Goal: Task Accomplishment & Management: Complete application form

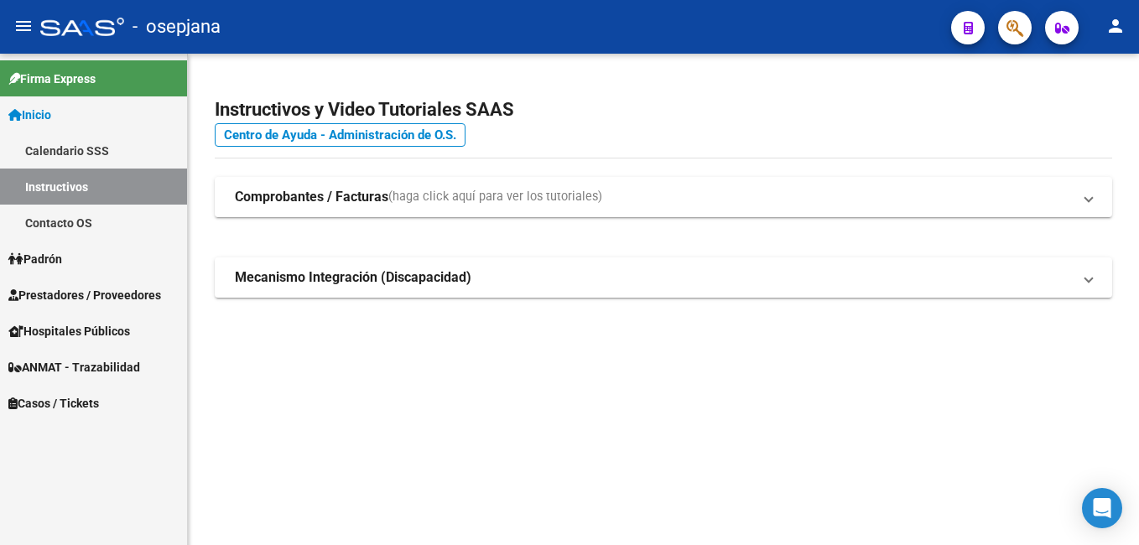
click at [85, 289] on span "Prestadores / Proveedores" at bounding box center [84, 295] width 153 height 18
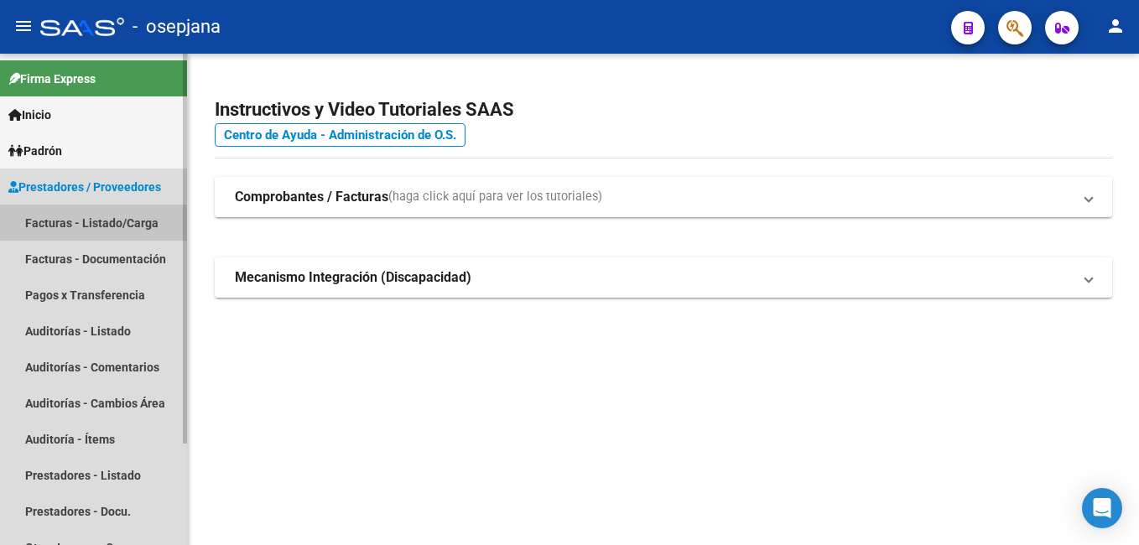
click at [91, 232] on link "Facturas - Listado/Carga" at bounding box center [93, 223] width 187 height 36
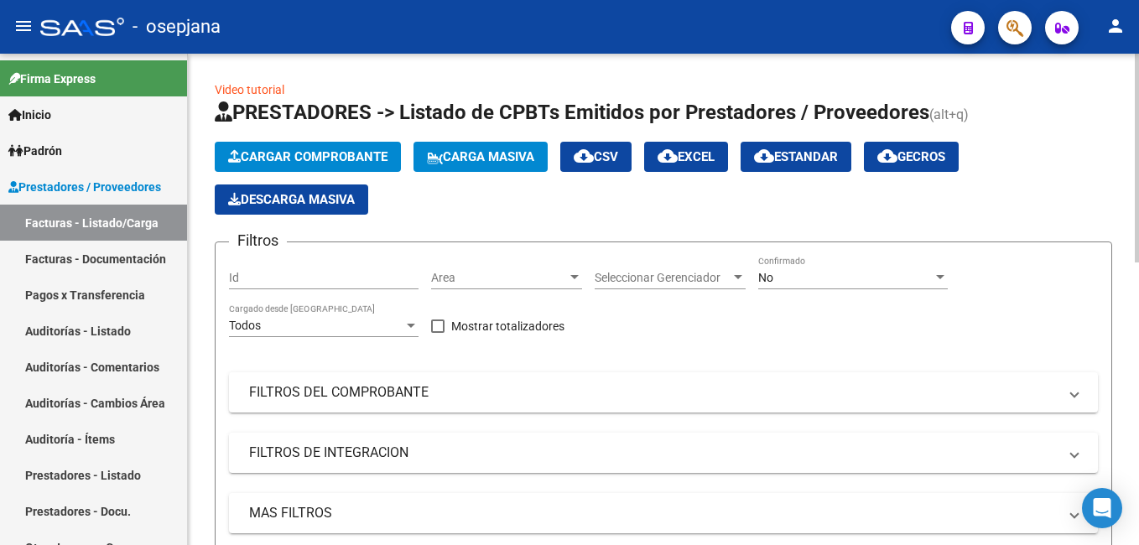
click at [351, 160] on span "Cargar Comprobante" at bounding box center [307, 156] width 159 height 15
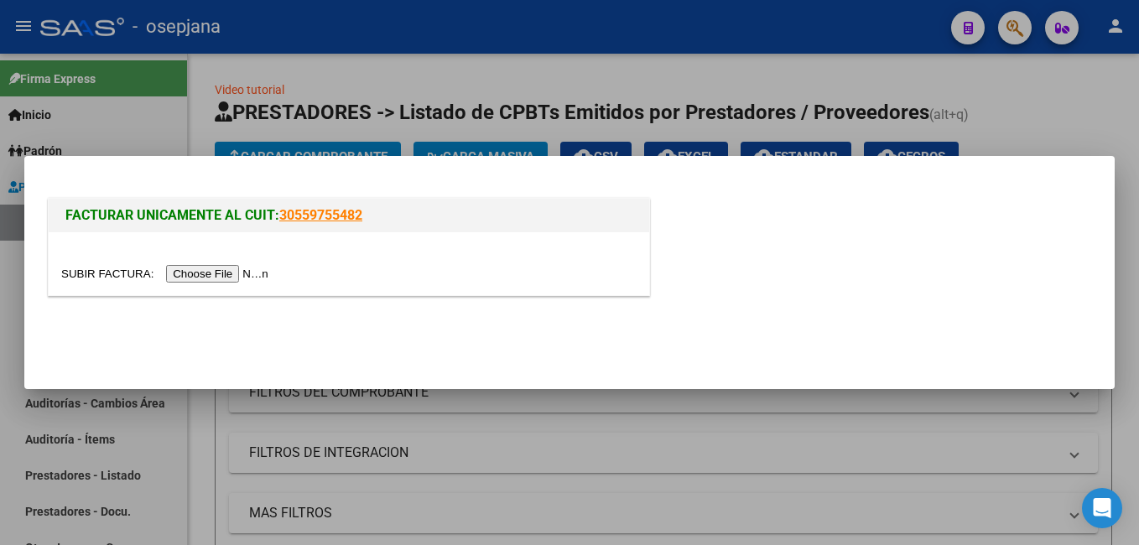
click at [240, 271] on input "file" at bounding box center [167, 274] width 212 height 18
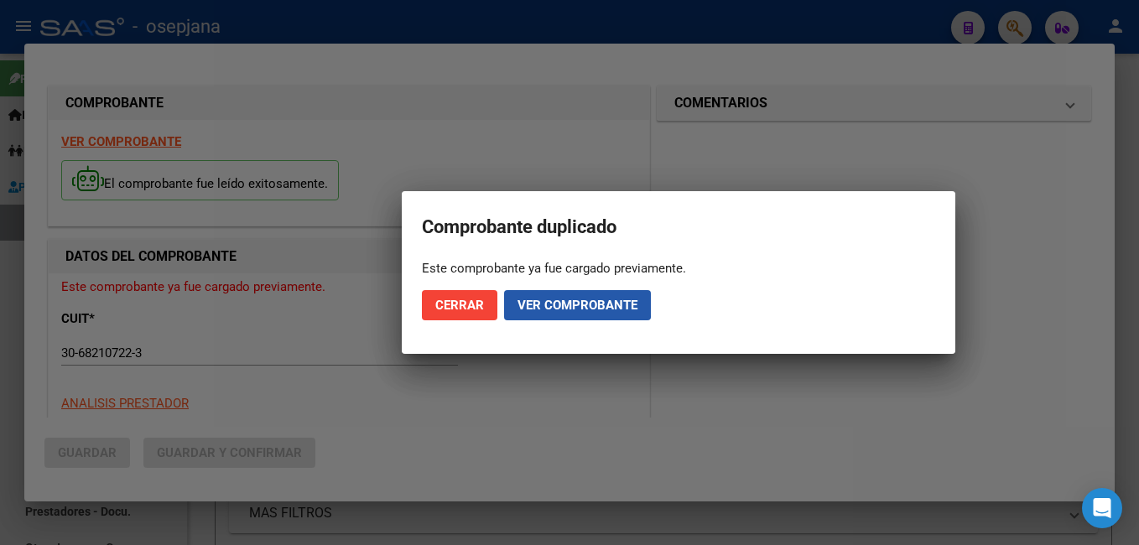
click at [555, 303] on span "Ver comprobante" at bounding box center [578, 305] width 120 height 15
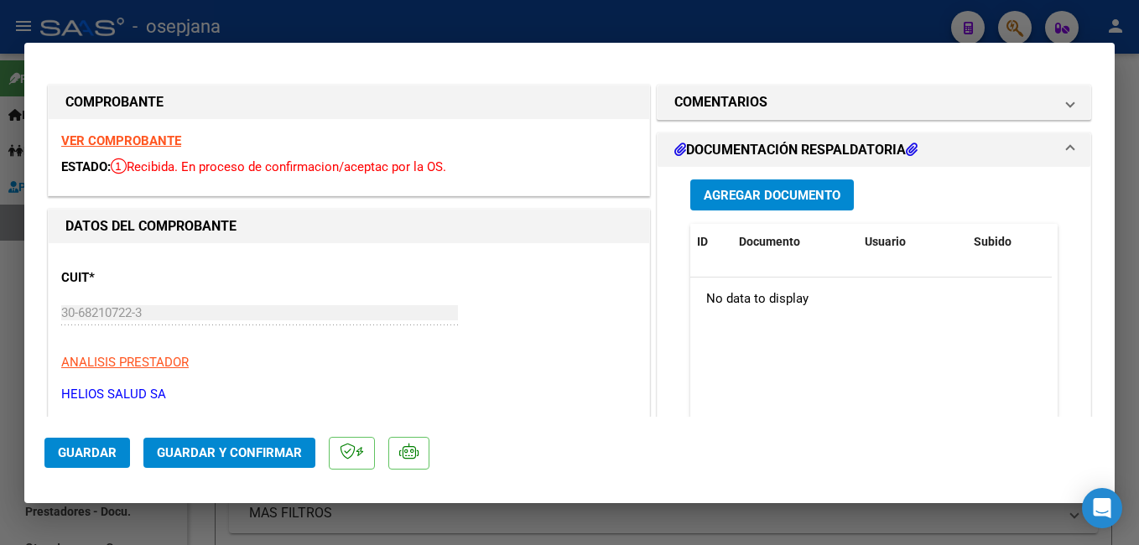
click at [100, 140] on strong "VER COMPROBANTE" at bounding box center [121, 140] width 120 height 15
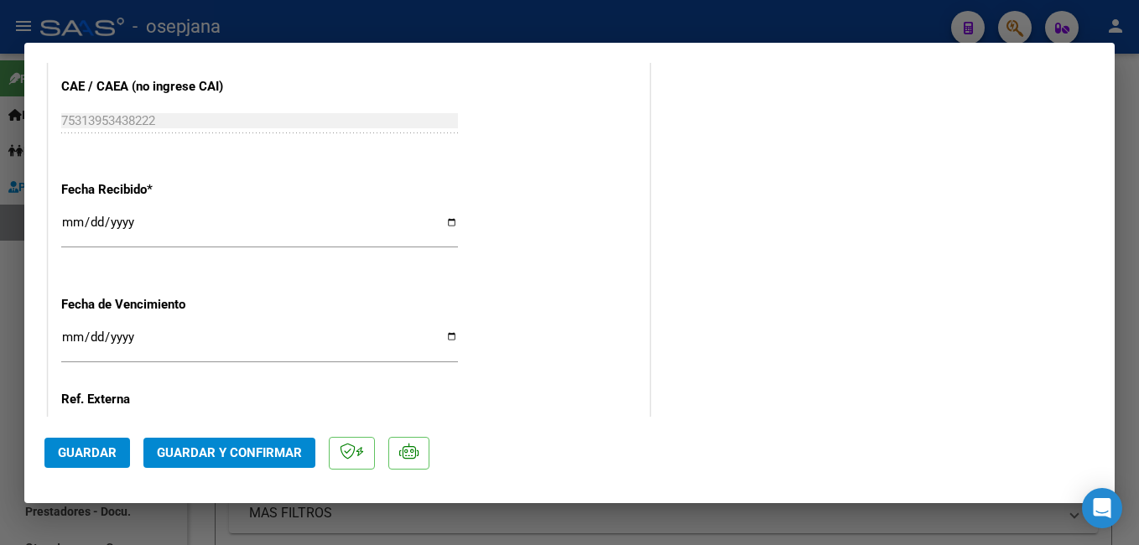
scroll to position [1000, 0]
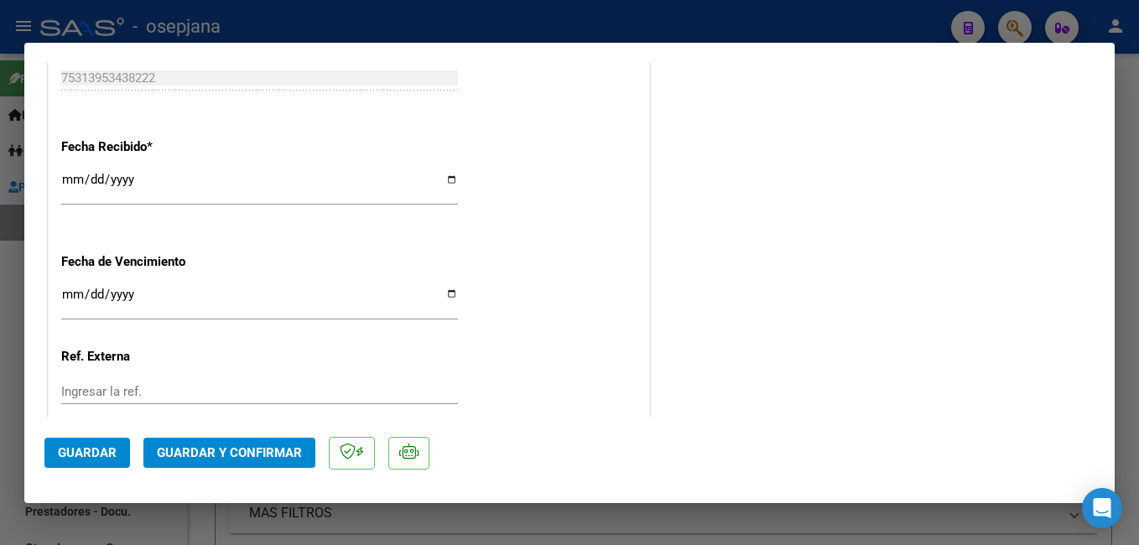
click at [65, 180] on input "[DATE]" at bounding box center [259, 186] width 397 height 27
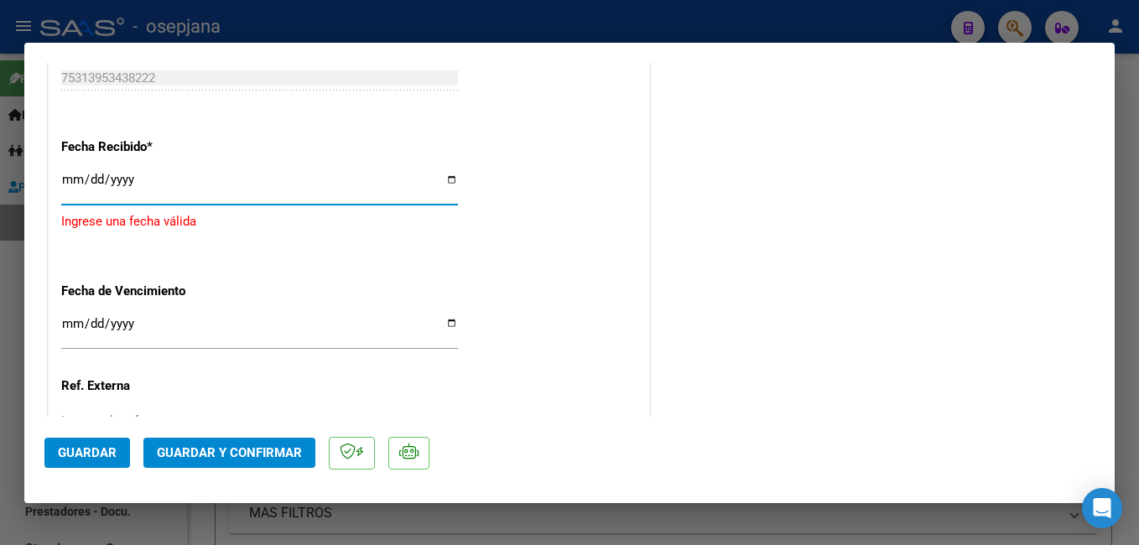
type input "[DATE]"
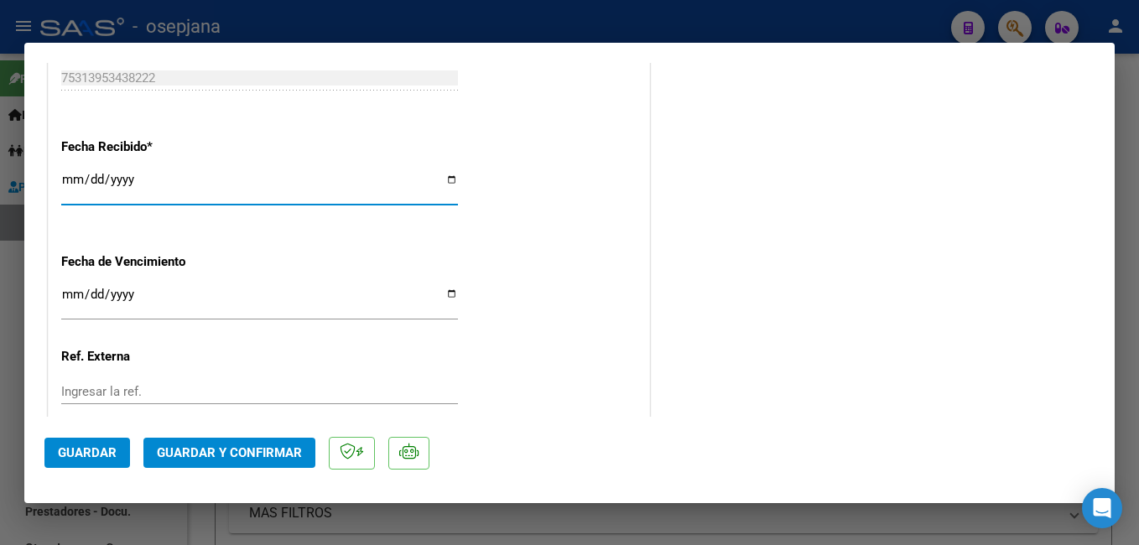
drag, startPoint x: 72, startPoint y: 295, endPoint x: 79, endPoint y: 286, distance: 11.4
click at [79, 288] on input "Ingresar la fecha" at bounding box center [259, 301] width 397 height 27
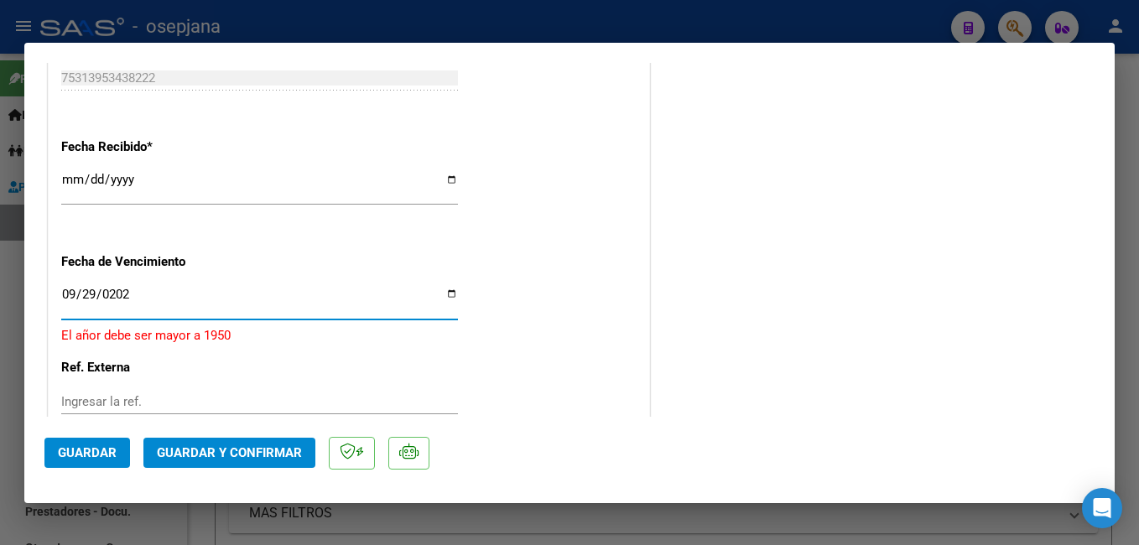
type input "[DATE]"
click at [95, 392] on input "Ingresar la ref." at bounding box center [259, 391] width 397 height 15
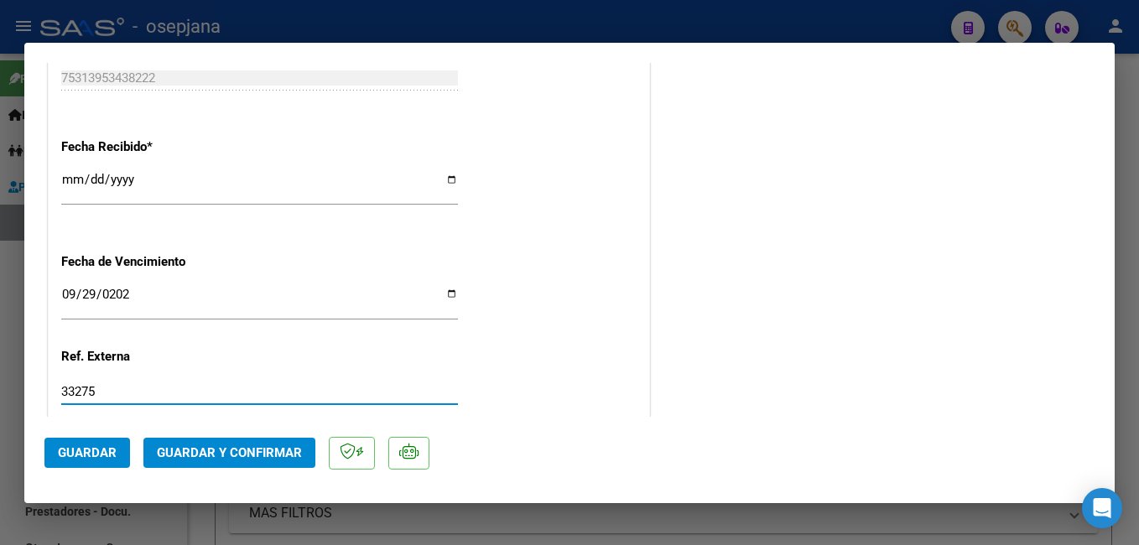
type input "33275"
click at [83, 445] on button "Guardar" at bounding box center [87, 453] width 86 height 30
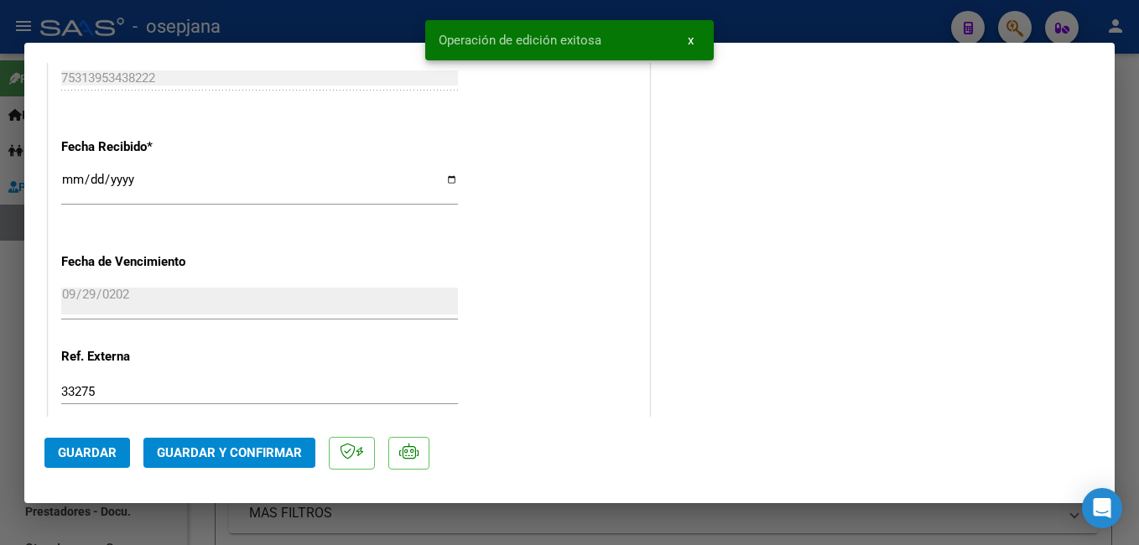
scroll to position [0, 0]
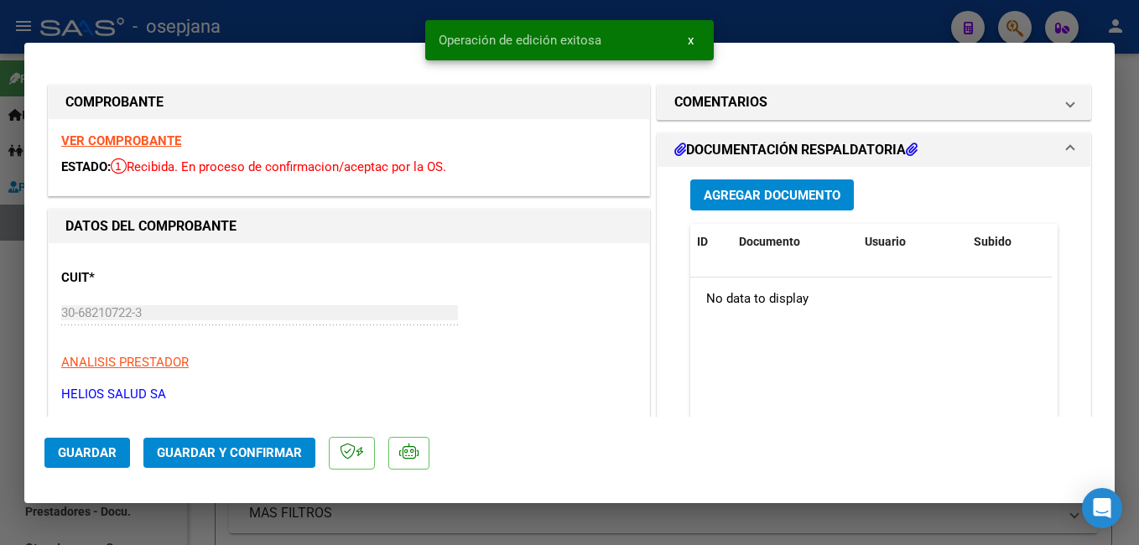
click at [733, 200] on span "Agregar Documento" at bounding box center [772, 195] width 137 height 15
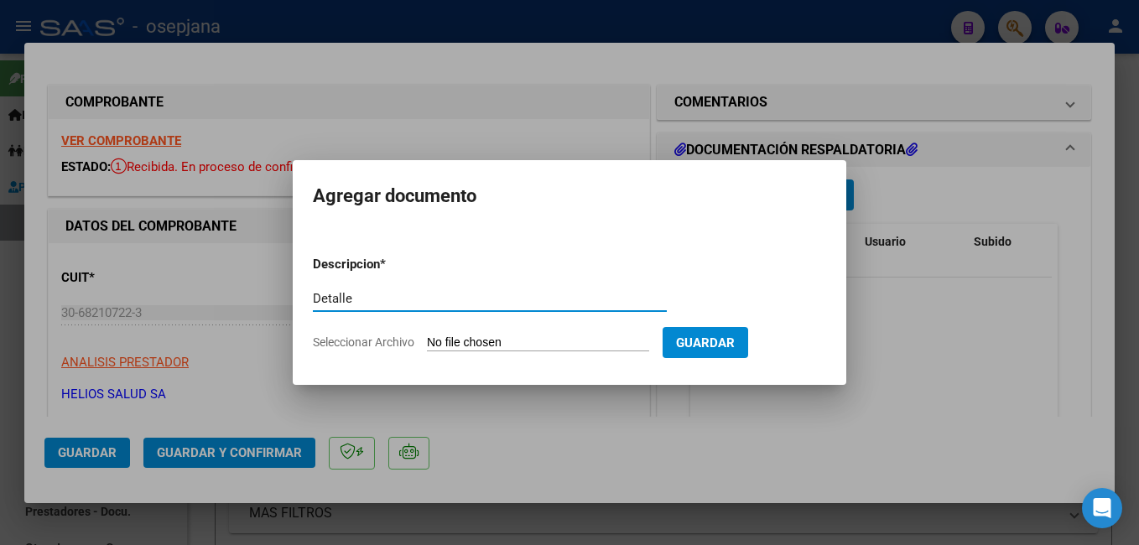
type input "Detalle"
click at [545, 340] on input "Seleccionar Archivo" at bounding box center [538, 344] width 222 height 16
type input "C:\fakepath\FC. 179160.pdf"
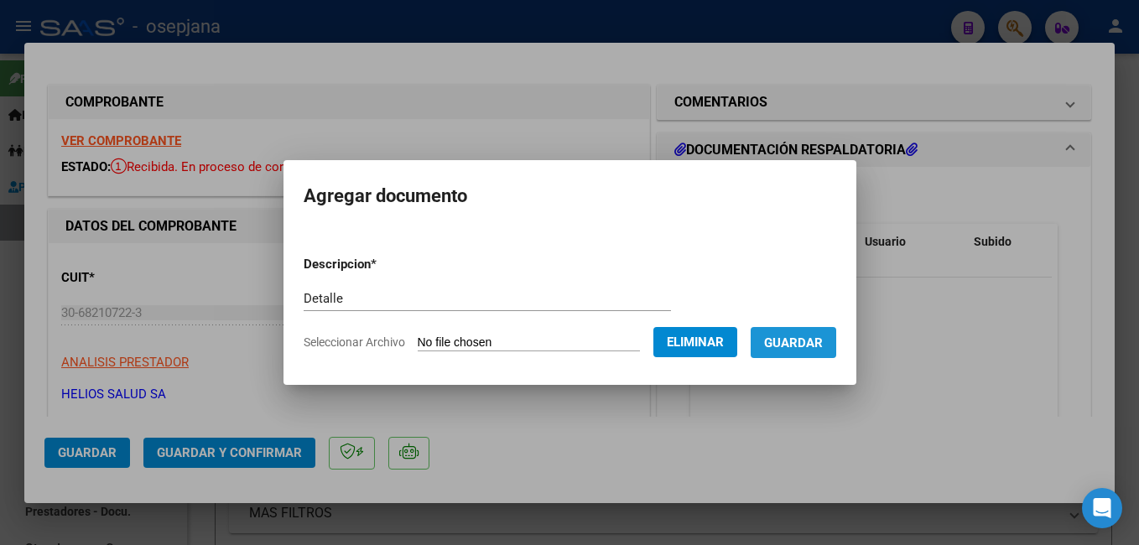
click at [805, 351] on span "Guardar" at bounding box center [793, 343] width 59 height 15
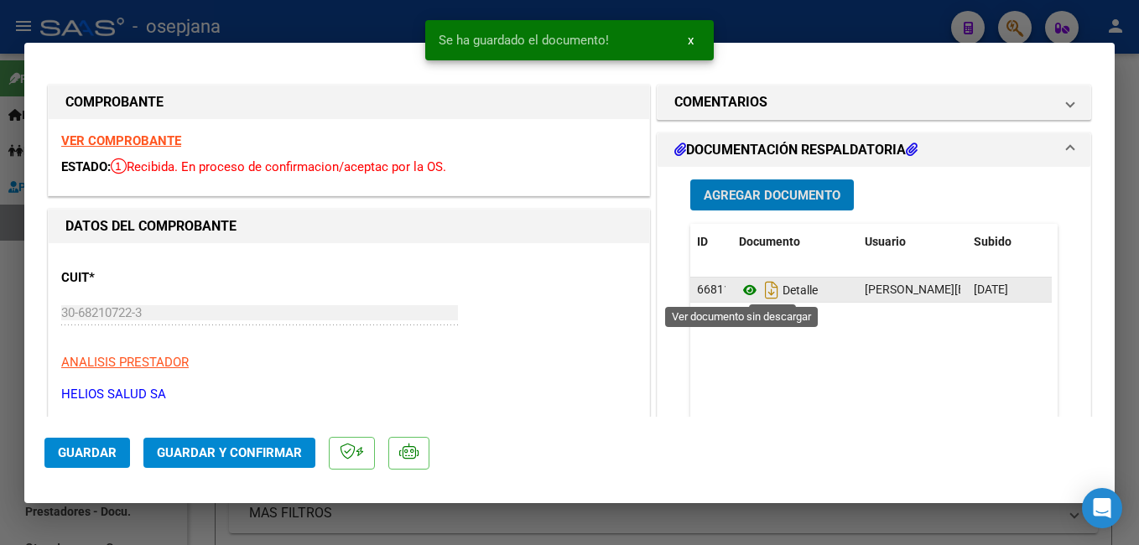
click at [740, 291] on icon at bounding box center [750, 290] width 22 height 20
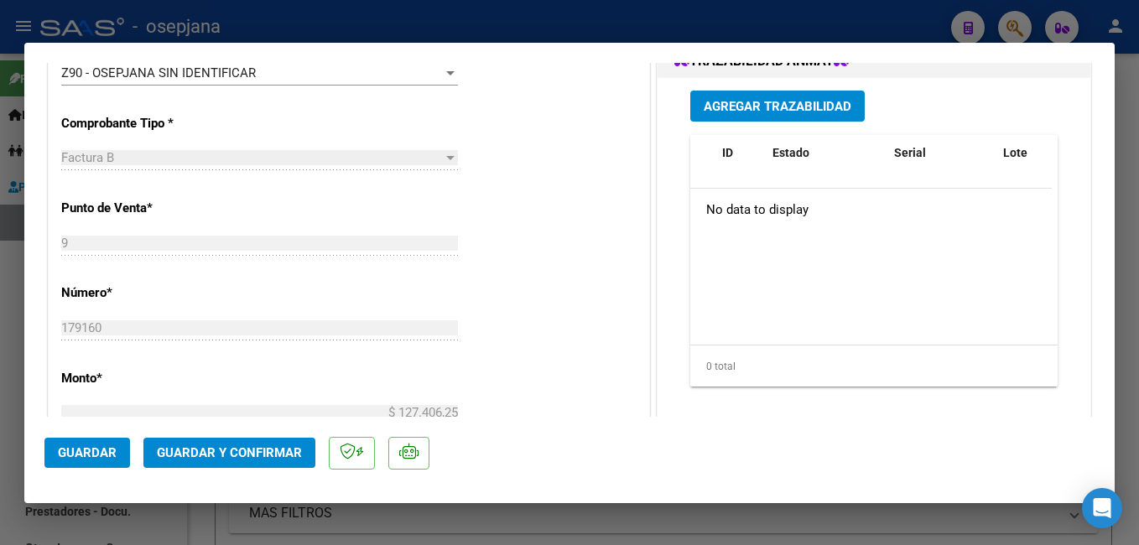
scroll to position [477, 0]
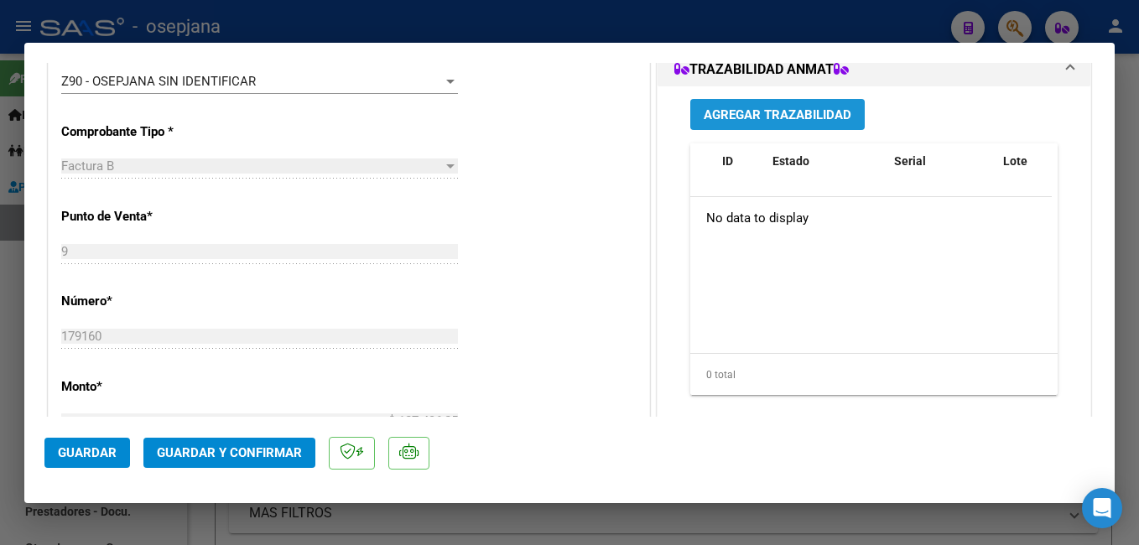
click at [714, 117] on span "Agregar Trazabilidad" at bounding box center [778, 114] width 148 height 15
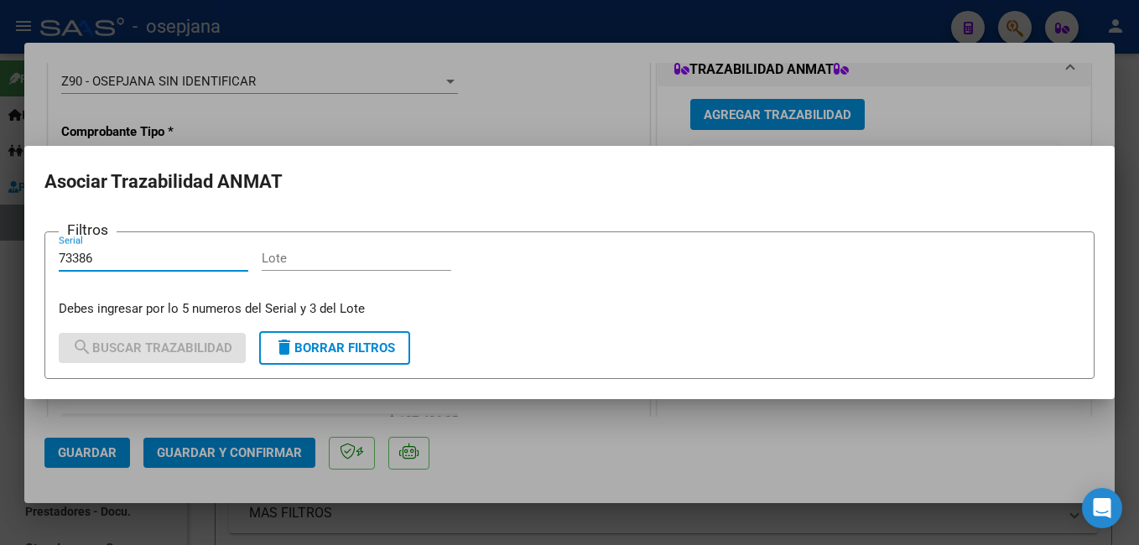
type input "73386"
drag, startPoint x: 317, startPoint y: 250, endPoint x: 317, endPoint y: 216, distance: 34.4
click at [317, 242] on form "Filtros 73386 Serial Lote Debes ingresar por lo 5 numeros del Serial y 3 del Lo…" at bounding box center [569, 305] width 1051 height 147
drag, startPoint x: 300, startPoint y: 257, endPoint x: 317, endPoint y: 212, distance: 47.8
click at [300, 253] on input "Lote" at bounding box center [357, 258] width 190 height 15
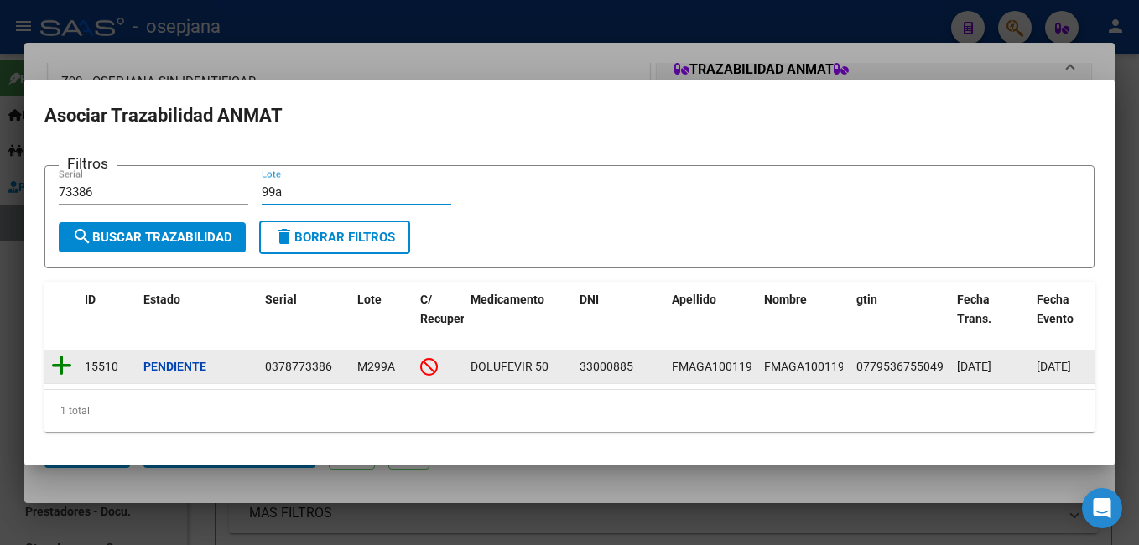
type input "99a"
drag, startPoint x: 55, startPoint y: 347, endPoint x: 89, endPoint y: 360, distance: 35.8
click at [56, 354] on icon at bounding box center [61, 365] width 21 height 23
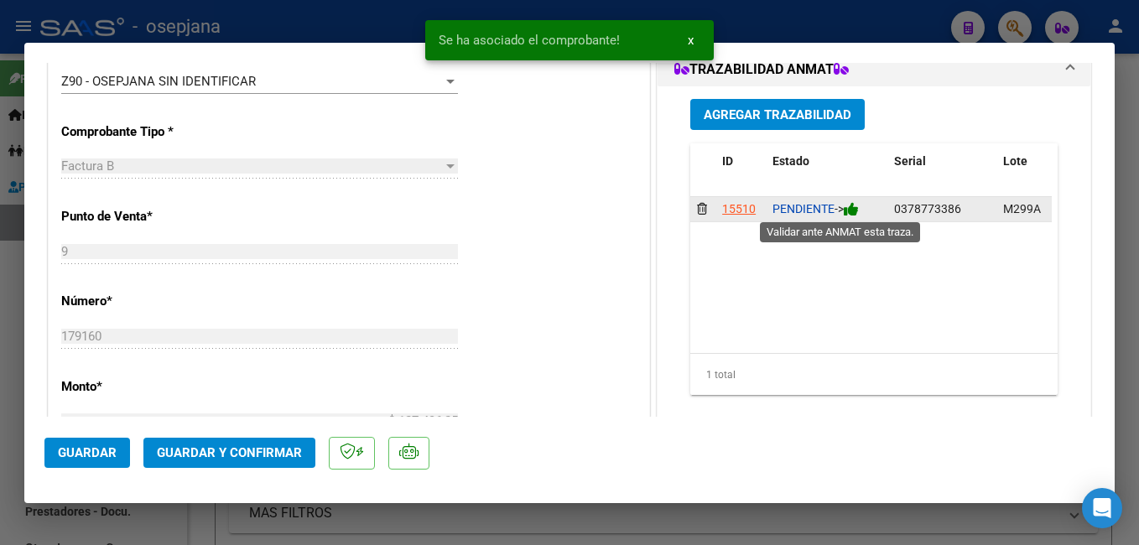
click at [849, 203] on icon at bounding box center [851, 209] width 15 height 16
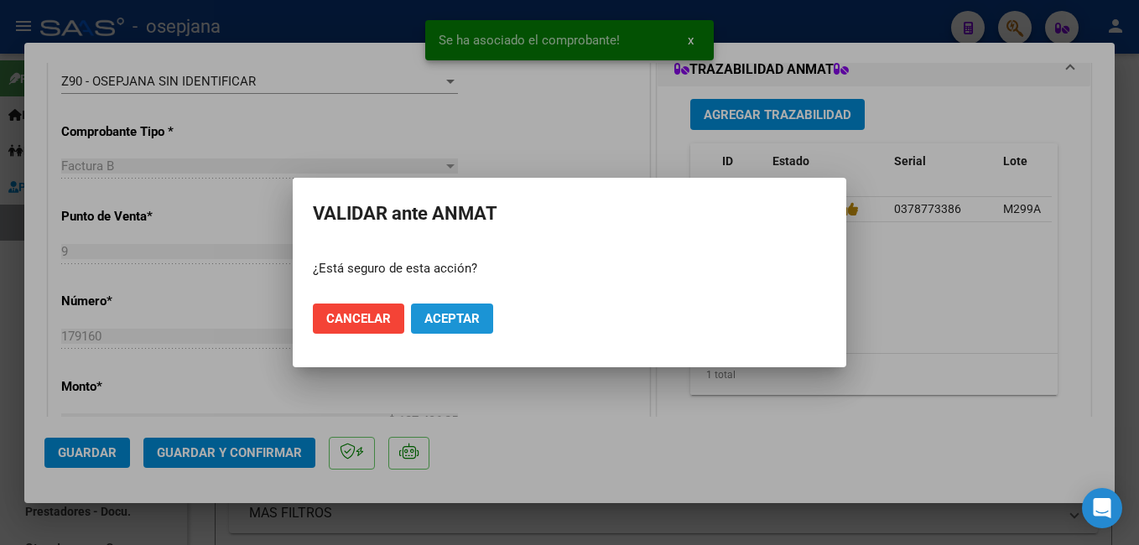
click at [446, 320] on span "Aceptar" at bounding box center [452, 318] width 55 height 15
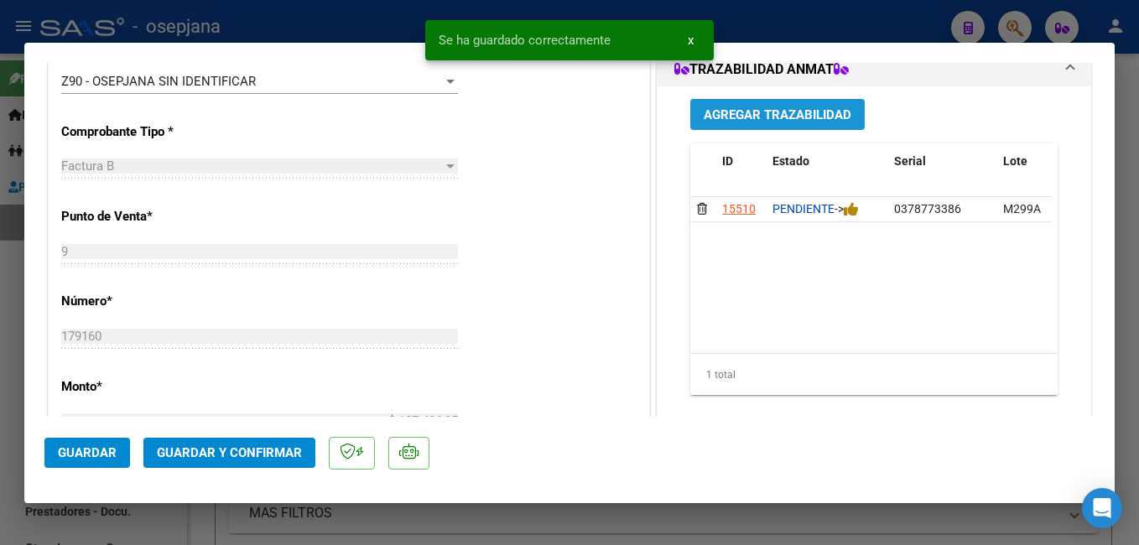
click at [733, 112] on span "Agregar Trazabilidad" at bounding box center [778, 114] width 148 height 15
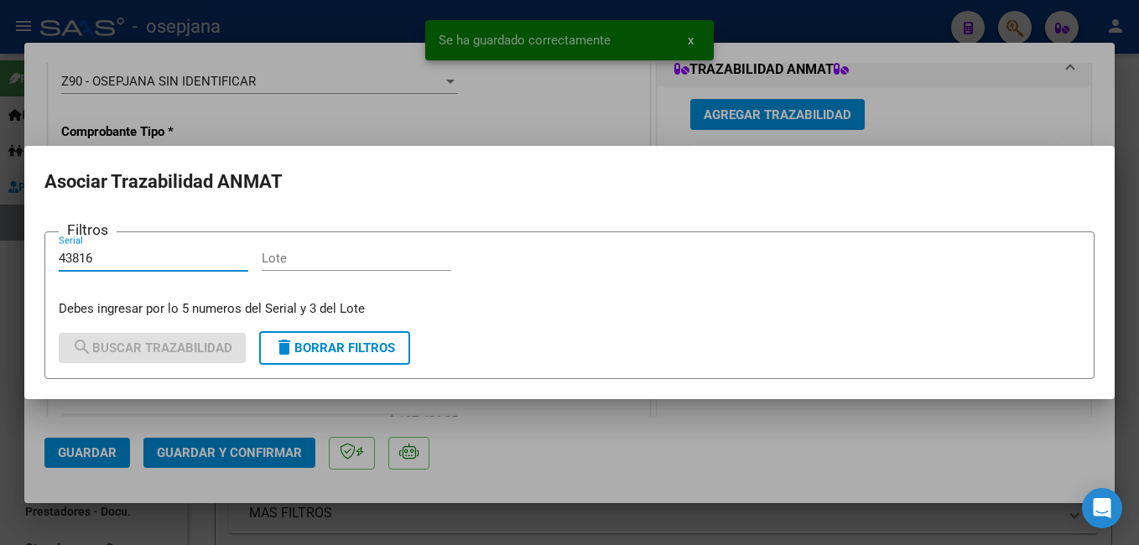
type input "43816"
click at [321, 253] on input "Lote" at bounding box center [357, 258] width 190 height 15
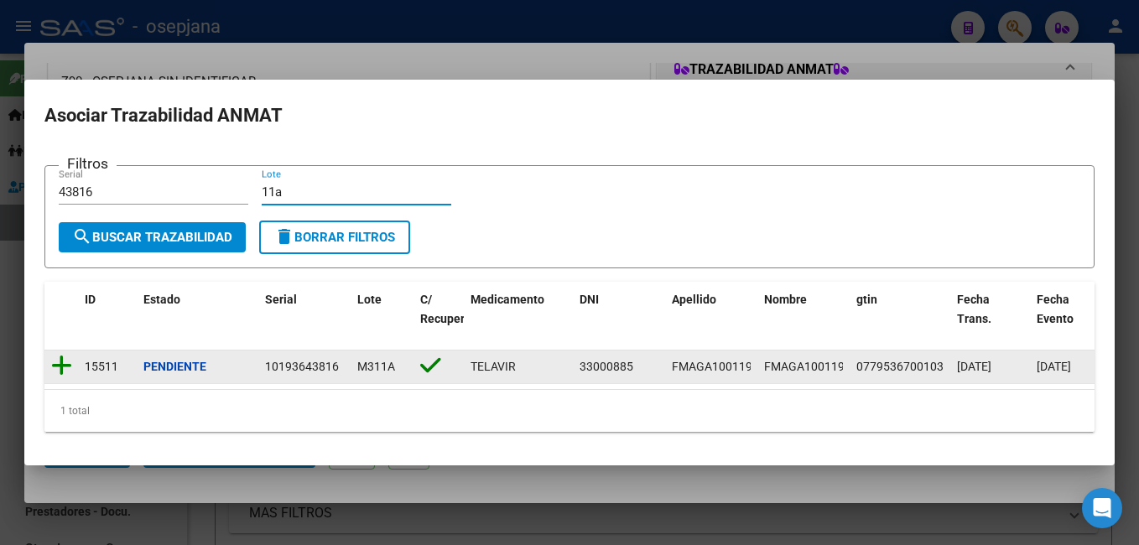
type input "11a"
drag, startPoint x: 52, startPoint y: 356, endPoint x: 68, endPoint y: 348, distance: 17.6
click at [52, 355] on icon at bounding box center [61, 365] width 21 height 23
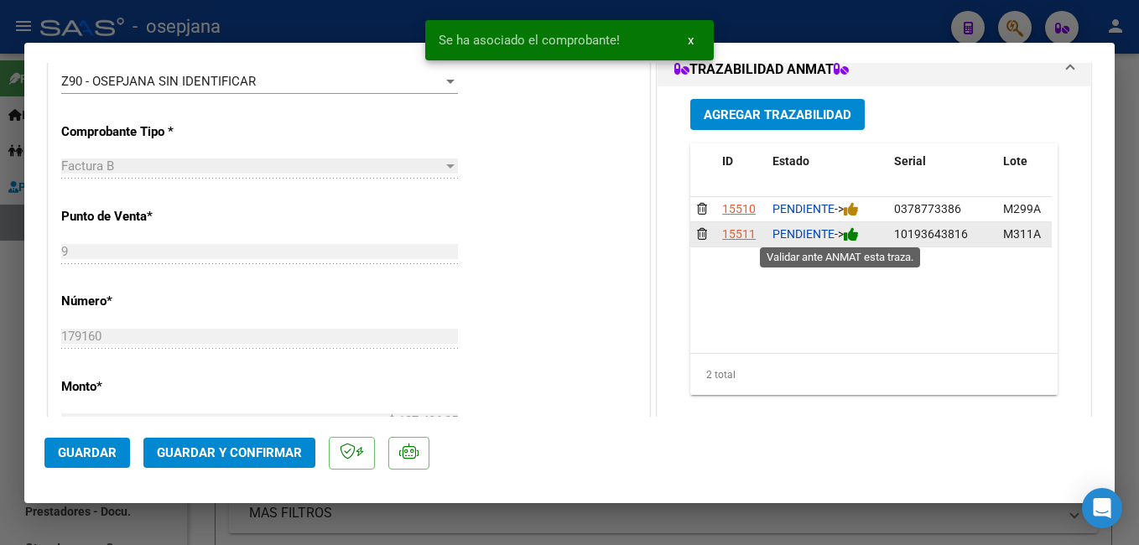
click at [852, 233] on icon at bounding box center [851, 235] width 15 height 16
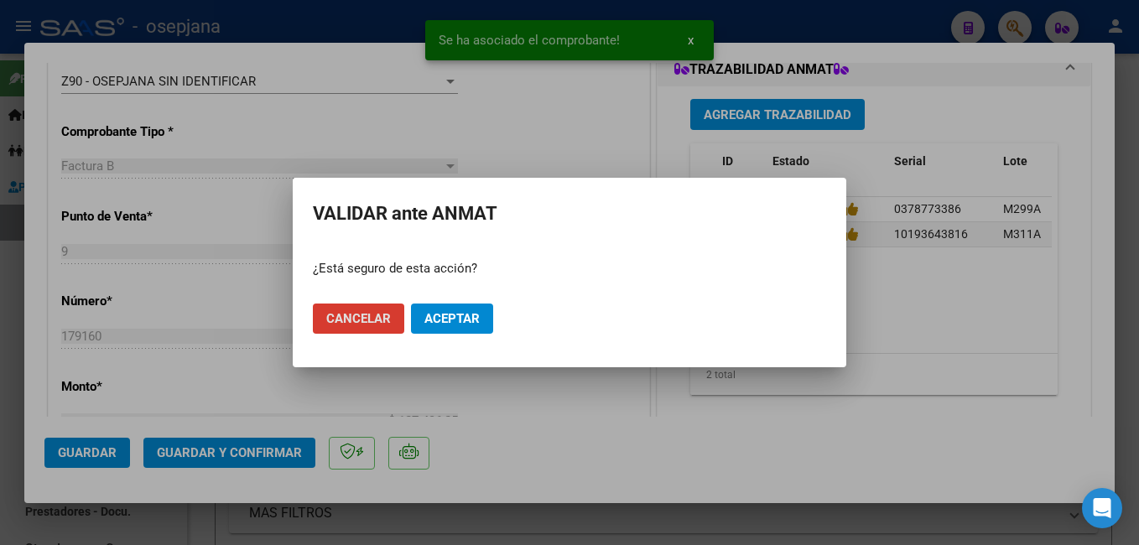
click at [435, 327] on button "Aceptar" at bounding box center [452, 319] width 82 height 30
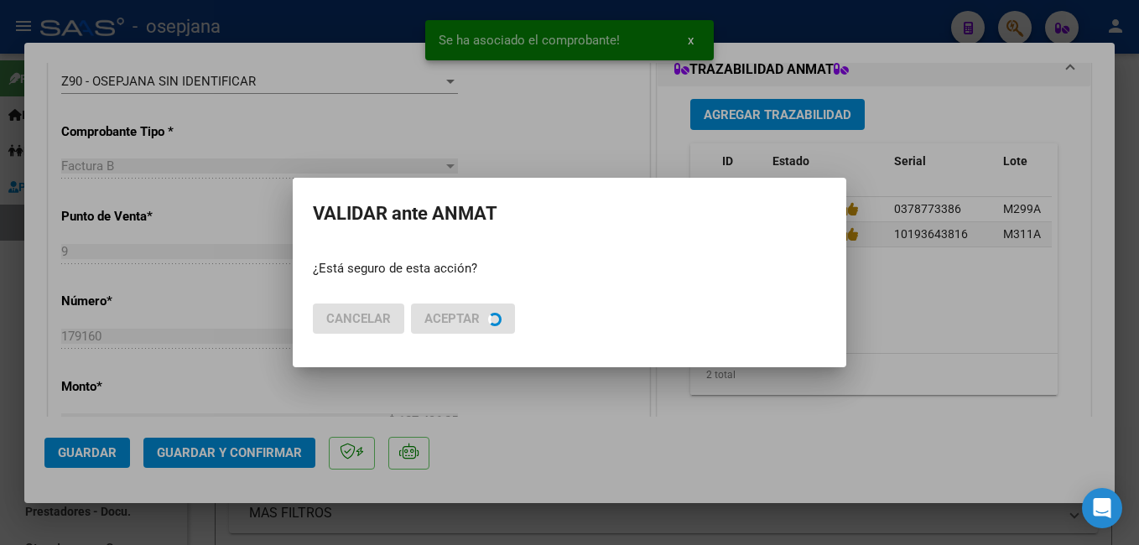
click at [247, 455] on div at bounding box center [569, 272] width 1139 height 545
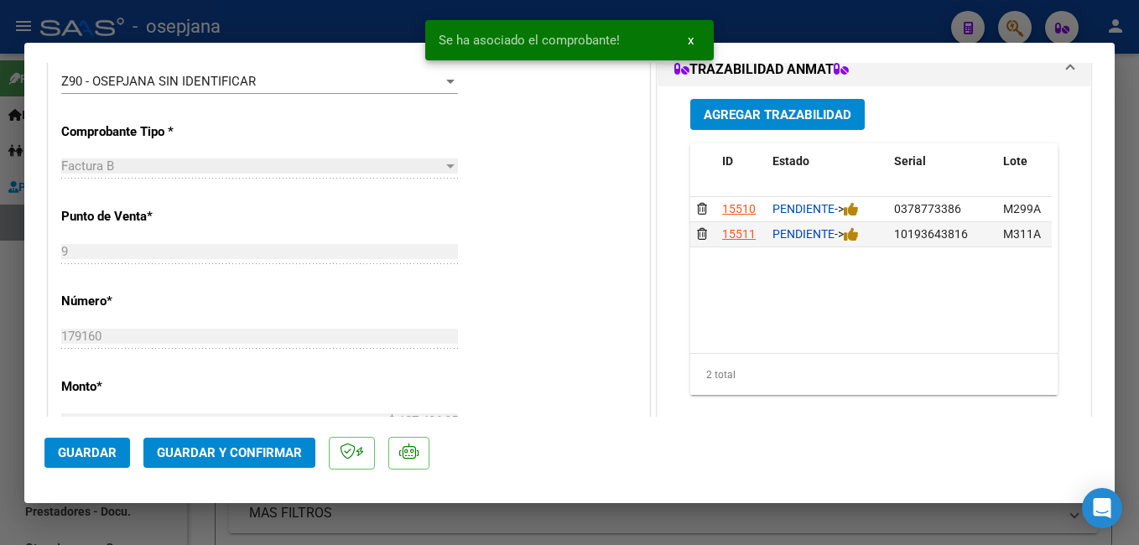
click at [247, 455] on span "Guardar y Confirmar" at bounding box center [229, 453] width 145 height 15
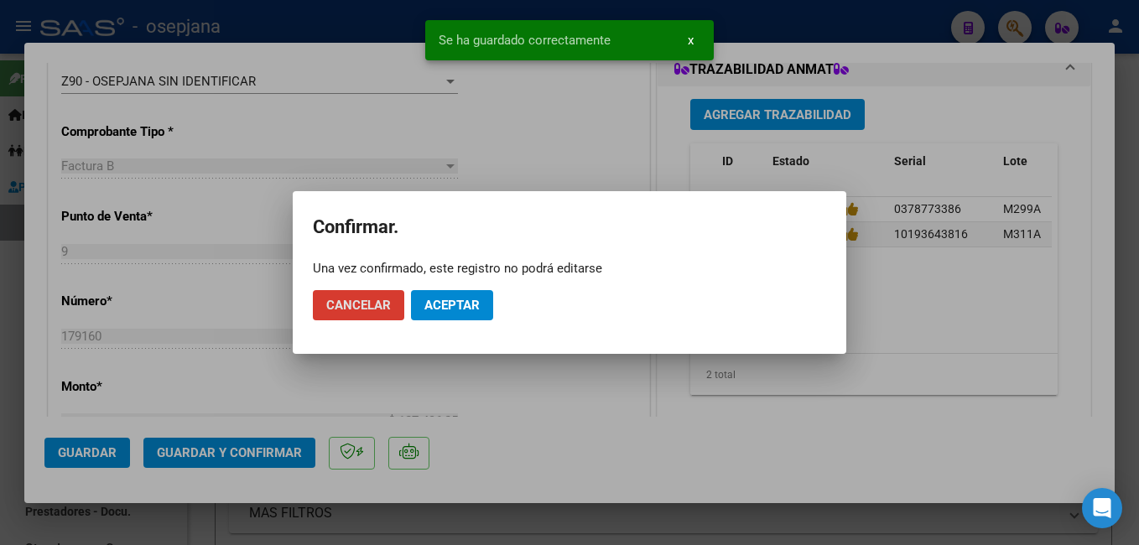
click at [453, 319] on button "Aceptar" at bounding box center [452, 305] width 82 height 30
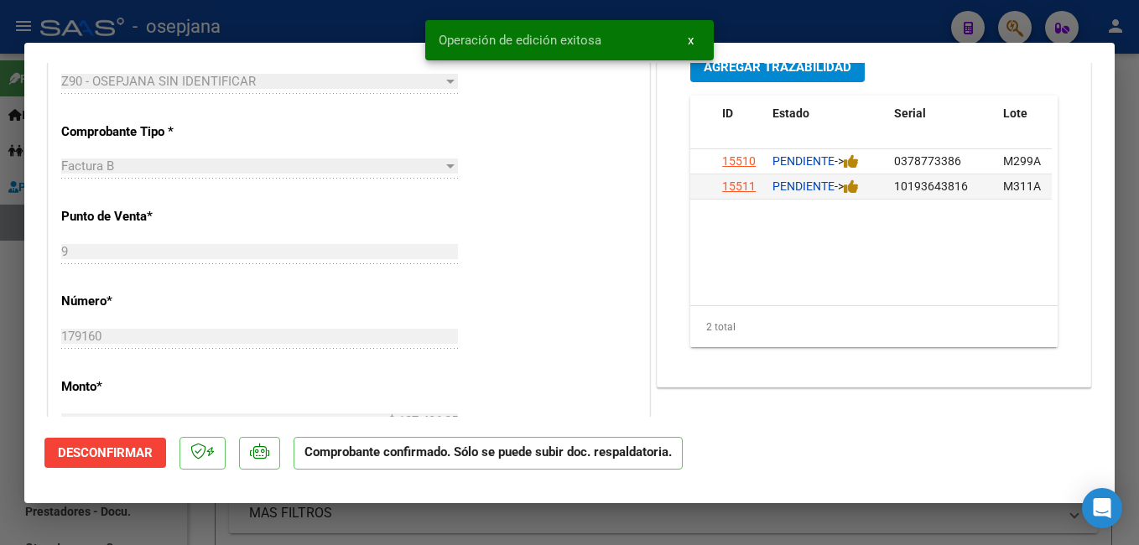
click at [14, 282] on div at bounding box center [569, 272] width 1139 height 545
type input "$ 0,00"
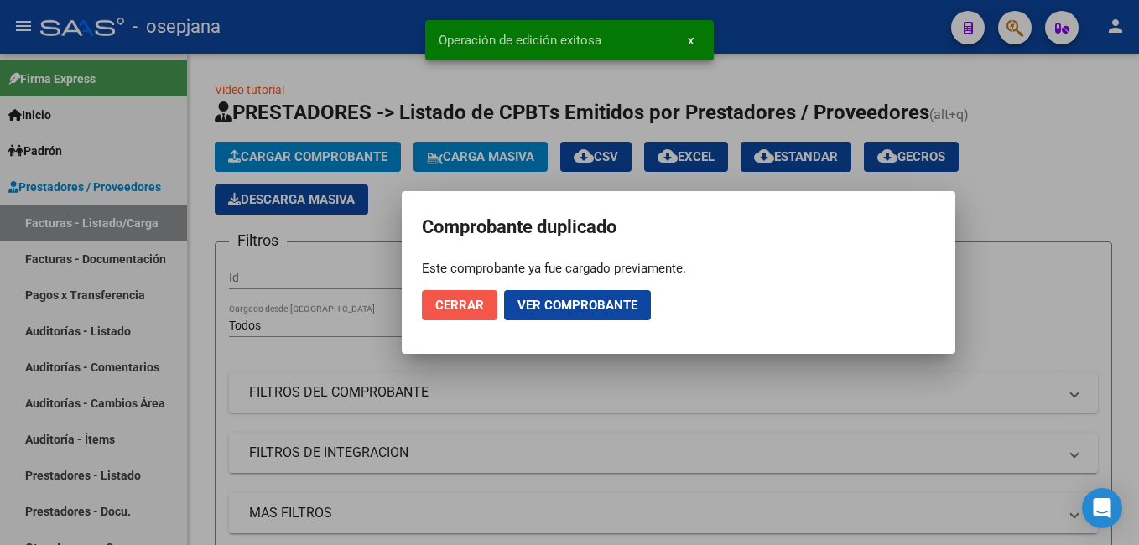
drag, startPoint x: 464, startPoint y: 301, endPoint x: 443, endPoint y: 299, distance: 21.1
click at [458, 301] on span "Cerrar" at bounding box center [459, 305] width 49 height 15
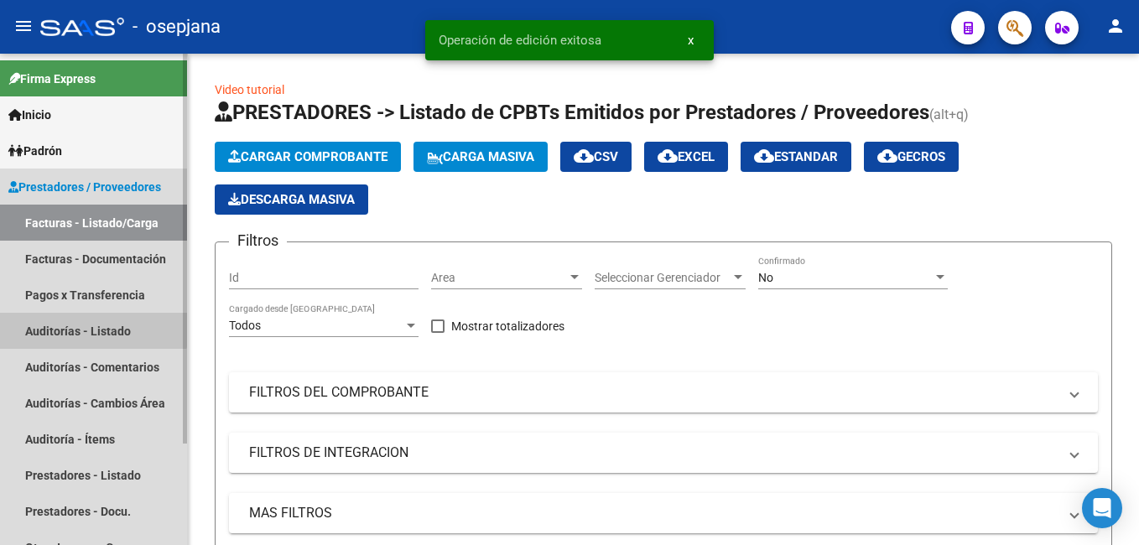
click at [64, 319] on link "Auditorías - Listado" at bounding box center [93, 331] width 187 height 36
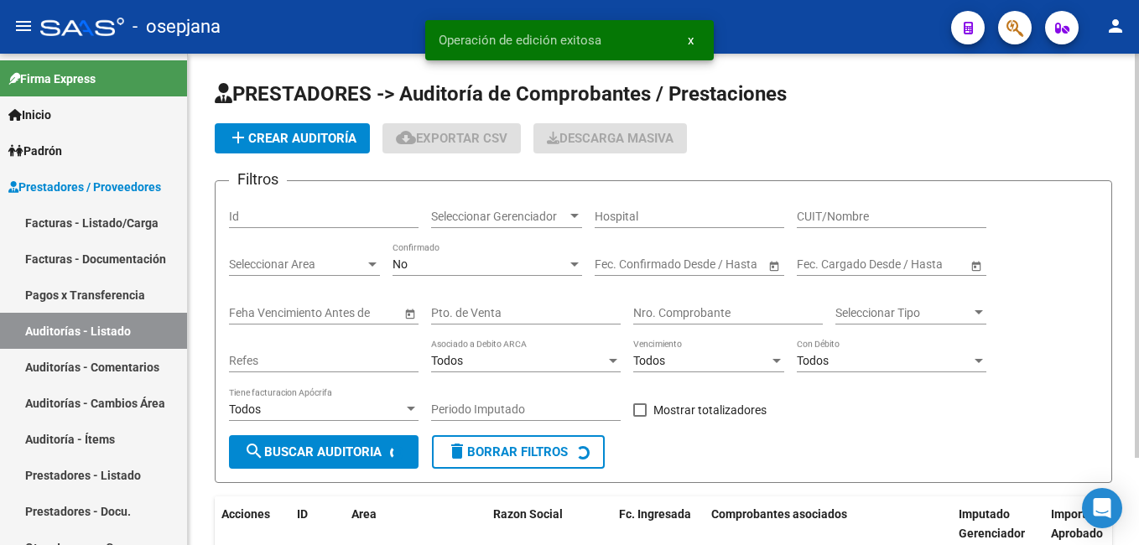
click at [291, 133] on span "add Crear Auditoría" at bounding box center [292, 138] width 128 height 15
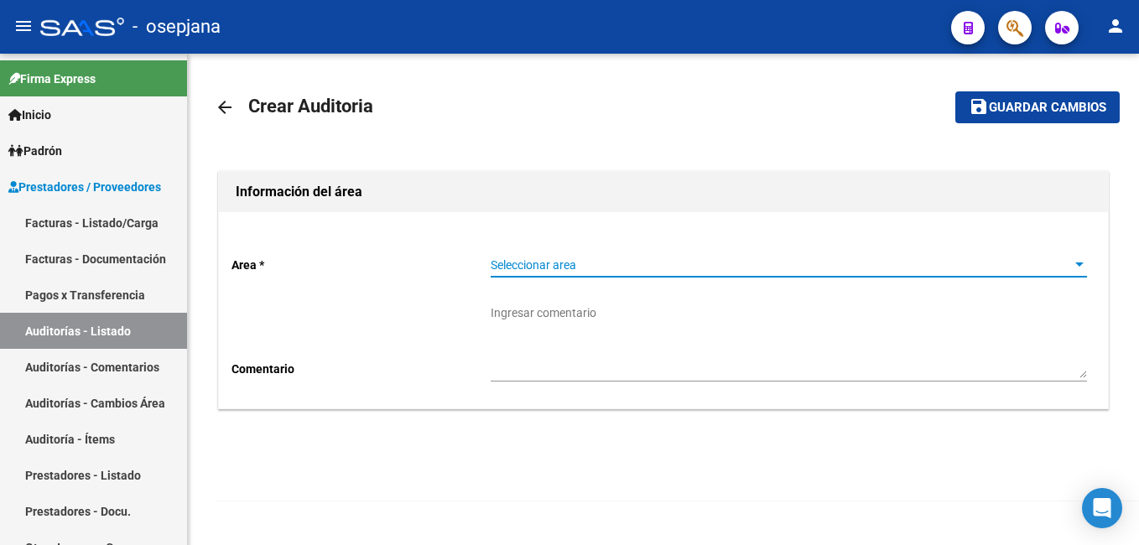
click at [634, 268] on span "Seleccionar area" at bounding box center [781, 265] width 581 height 14
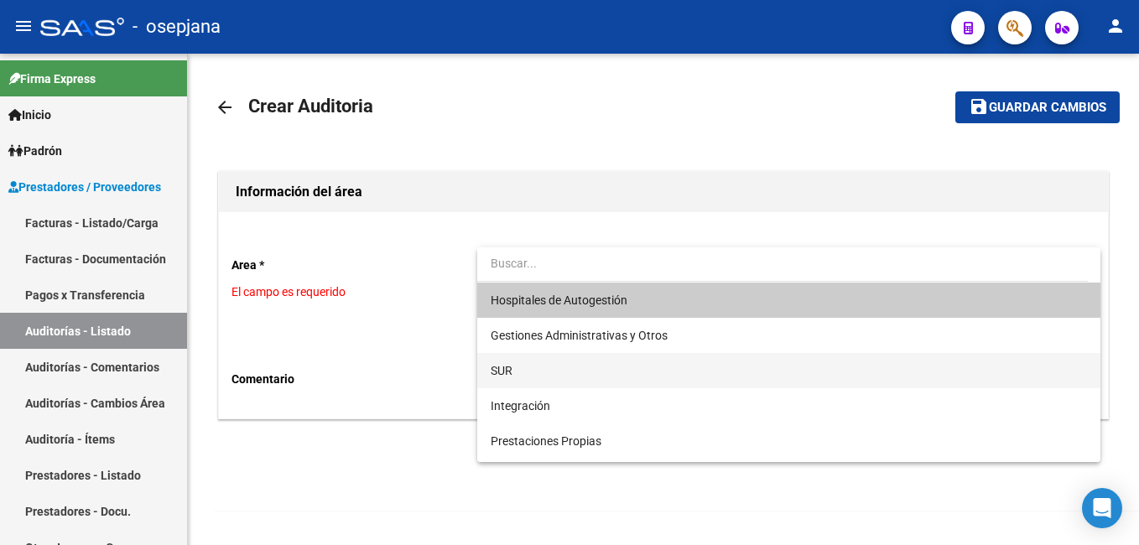
drag, startPoint x: 559, startPoint y: 373, endPoint x: 449, endPoint y: 424, distance: 120.9
click at [557, 374] on span "SUR" at bounding box center [789, 370] width 597 height 35
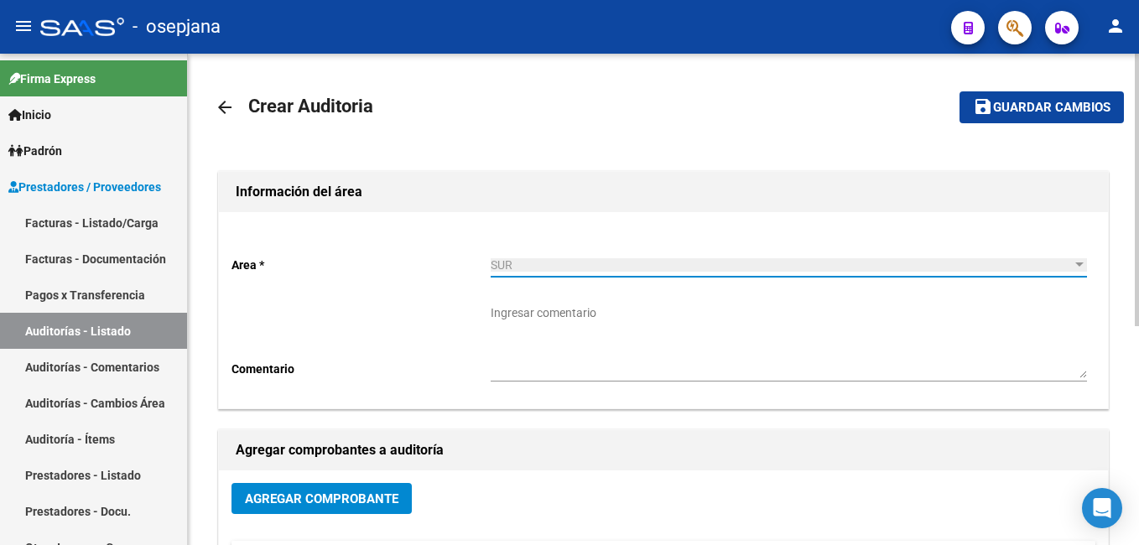
click at [340, 504] on span "Agregar Comprobante" at bounding box center [322, 499] width 154 height 15
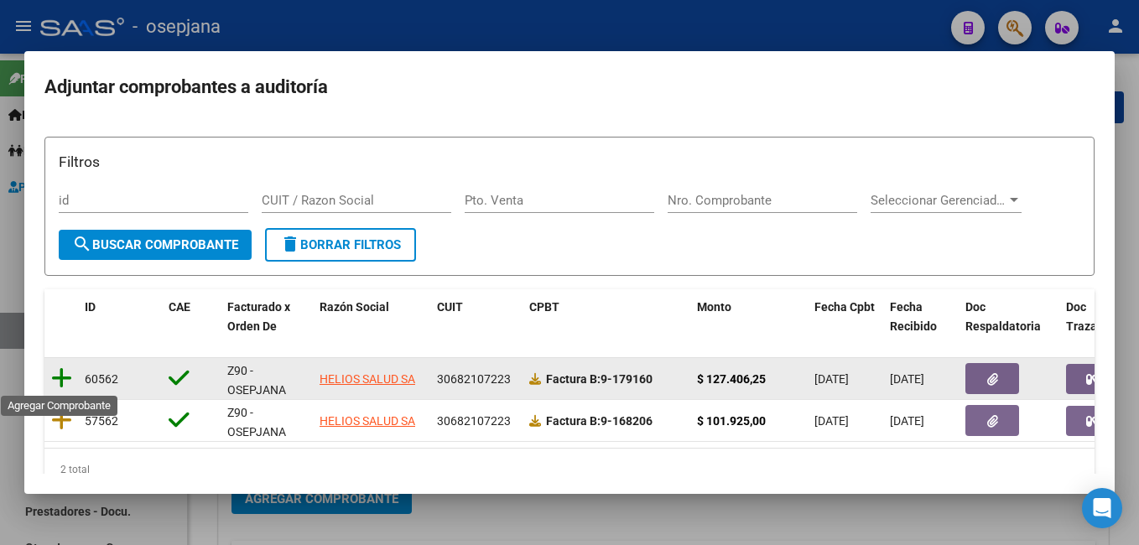
click at [60, 380] on icon at bounding box center [61, 378] width 21 height 23
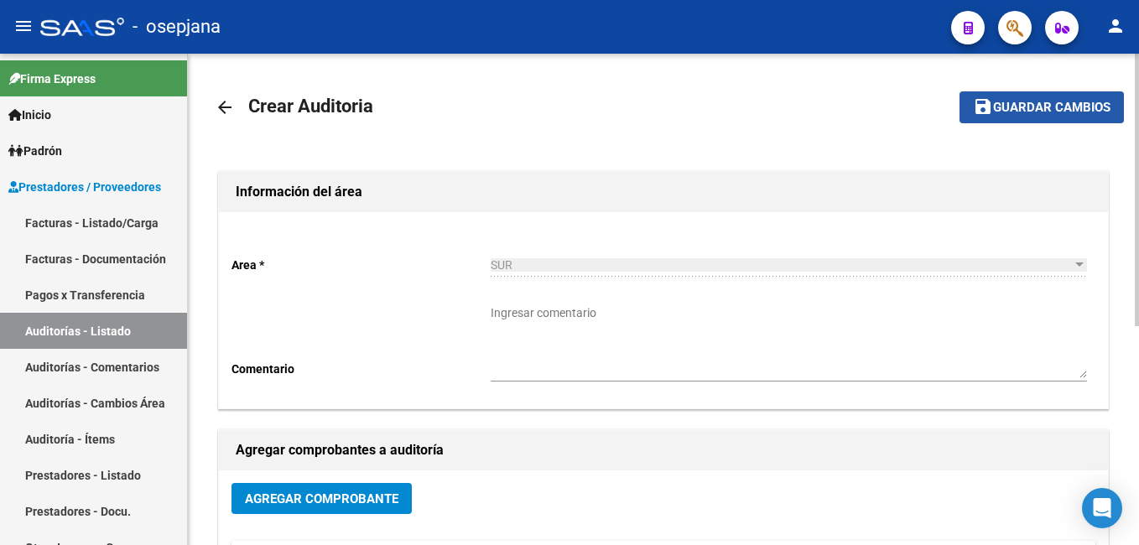
click at [1029, 111] on span "Guardar cambios" at bounding box center [1051, 108] width 117 height 15
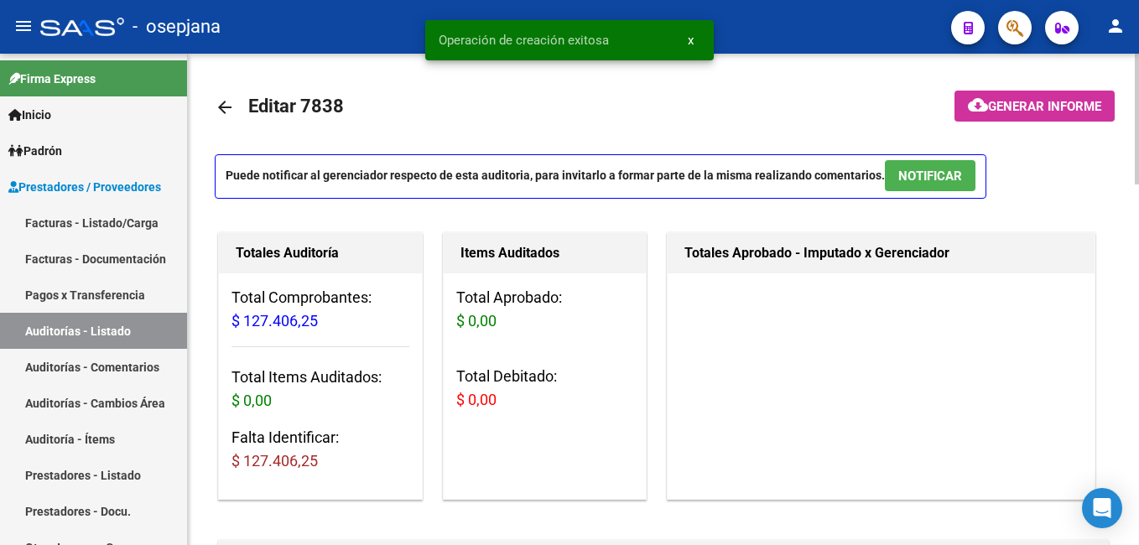
click at [1139, 303] on html "menu - osepjana person Firma Express Inicio Calendario SSS Instructivos Contact…" at bounding box center [569, 272] width 1139 height 545
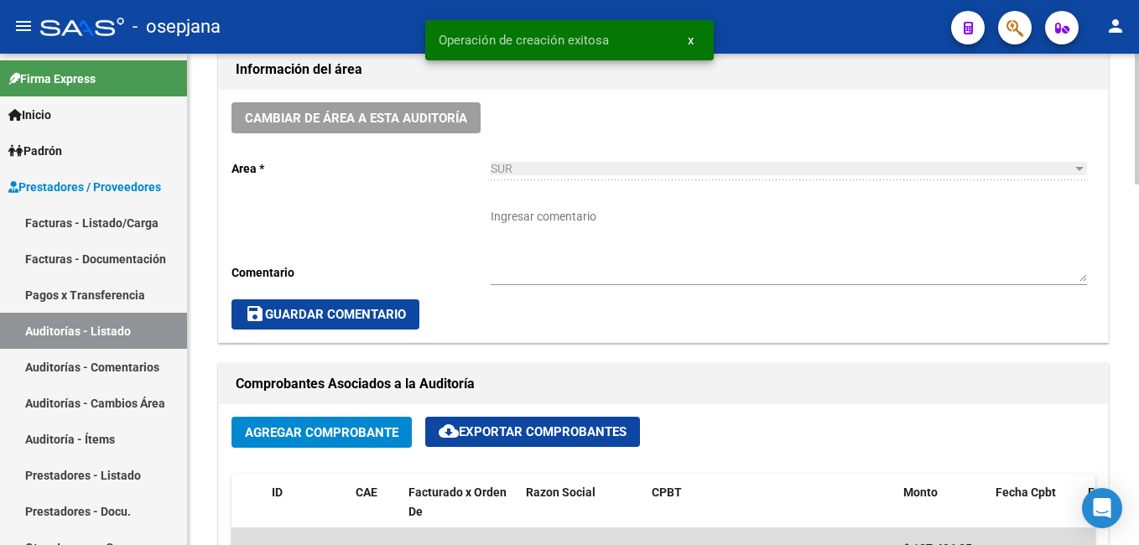
click at [1139, 331] on html "menu - osepjana person Firma Express Inicio Calendario SSS Instructivos Contact…" at bounding box center [569, 272] width 1139 height 545
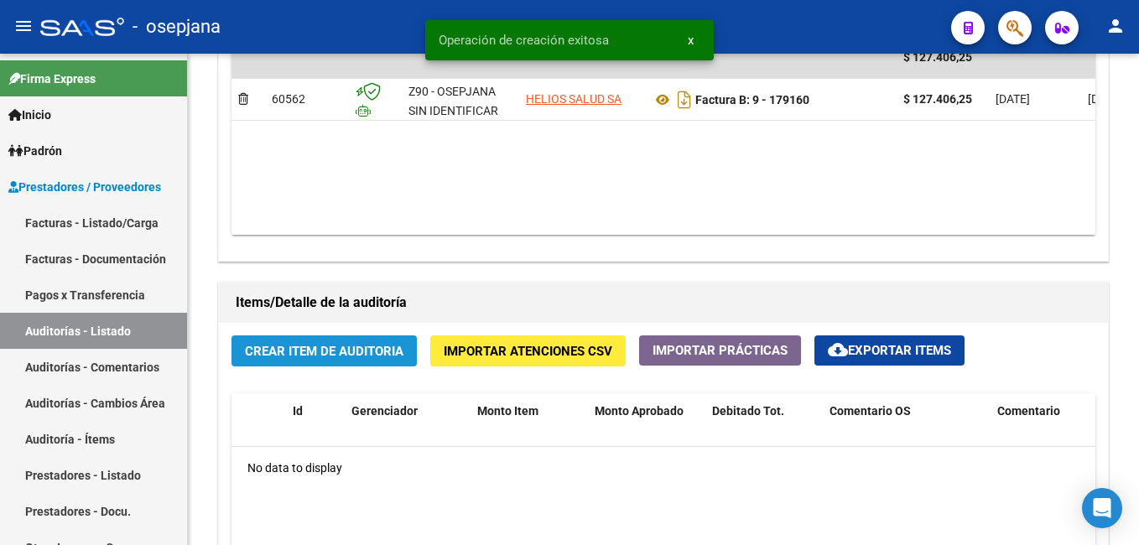
click at [352, 341] on button "Crear Item de Auditoria" at bounding box center [324, 351] width 185 height 31
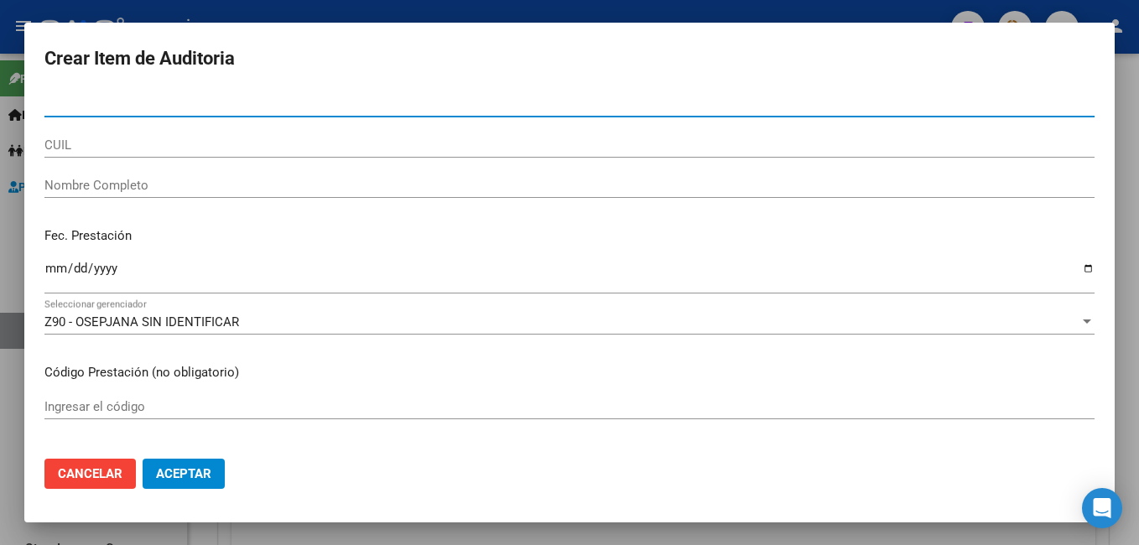
paste input "33000885"
type input "33000885"
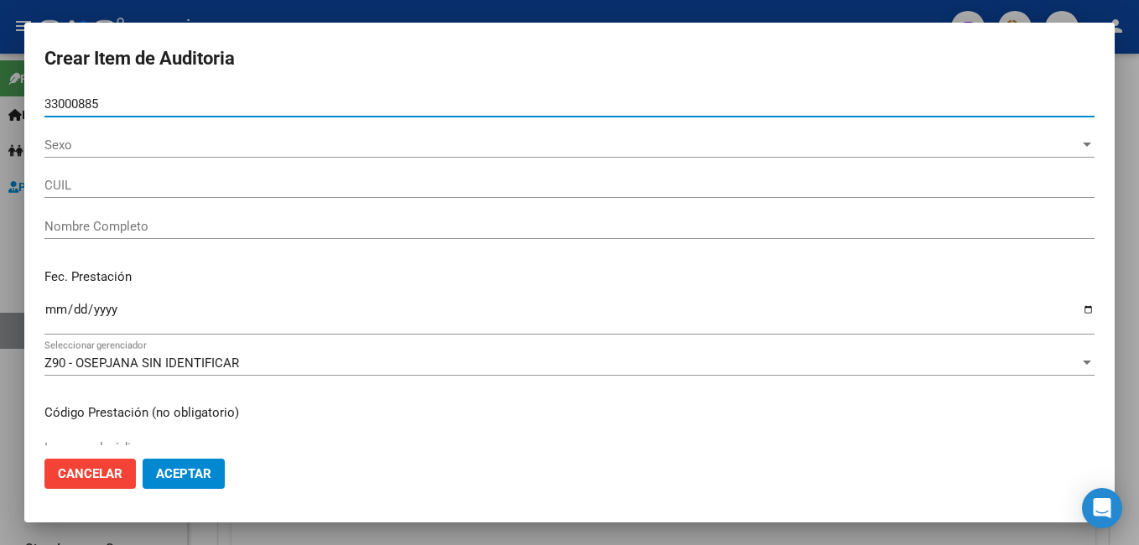
type input "27330008852"
type input "[PERSON_NAME] [PERSON_NAME] -"
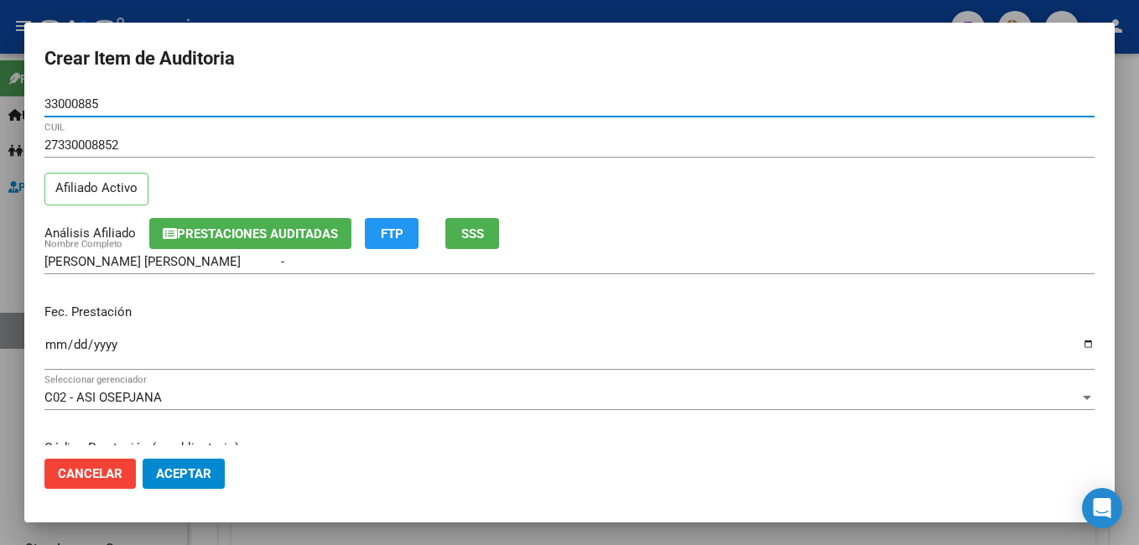
type input "33000885"
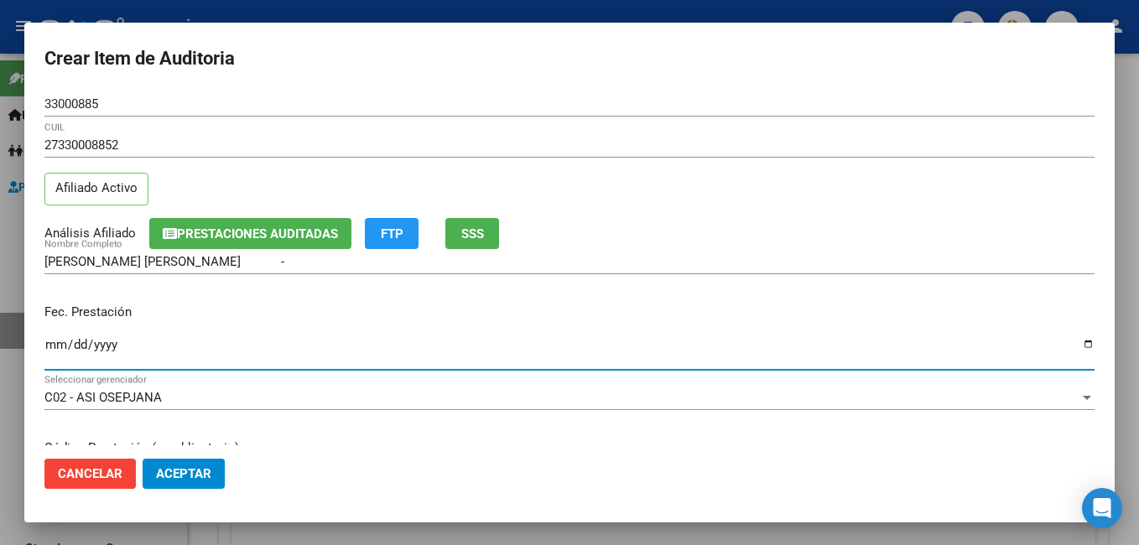
click at [50, 344] on input "Ingresar la fecha" at bounding box center [569, 351] width 1051 height 27
type input "[DATE]"
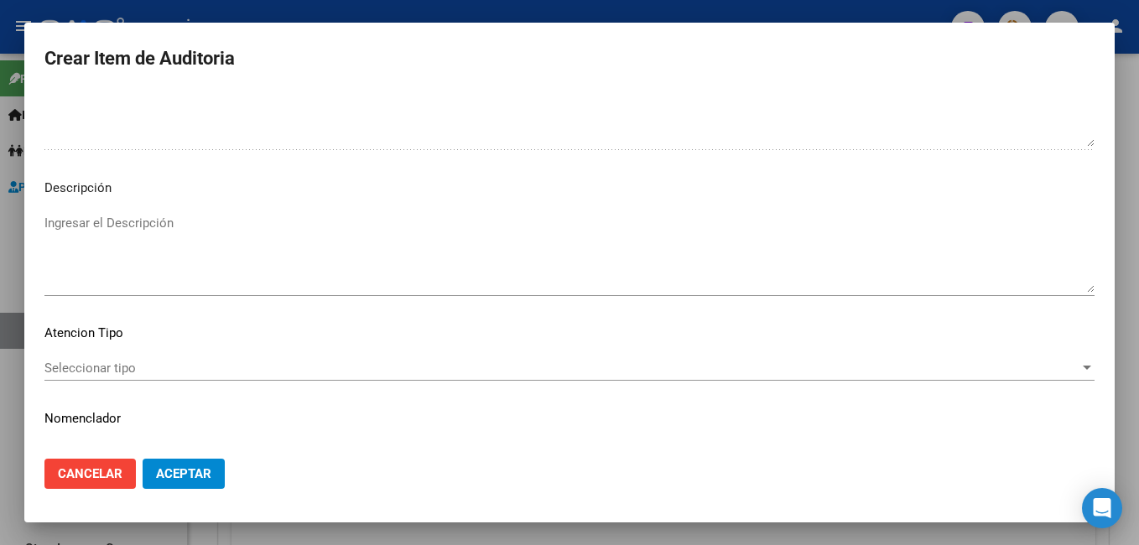
scroll to position [1125, 0]
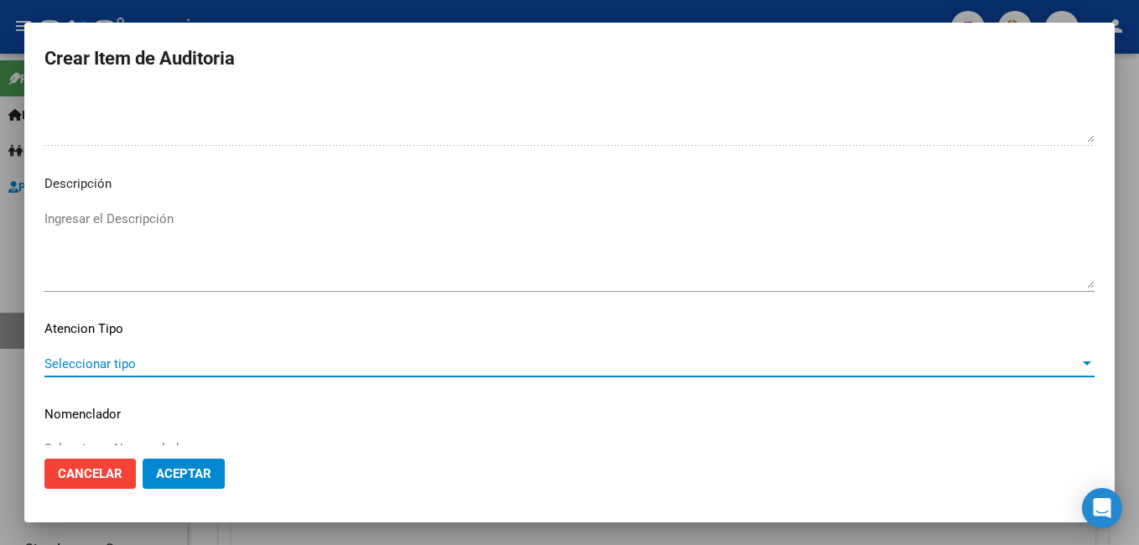
click at [88, 372] on div "Seleccionar tipo Seleccionar tipo" at bounding box center [569, 364] width 1051 height 25
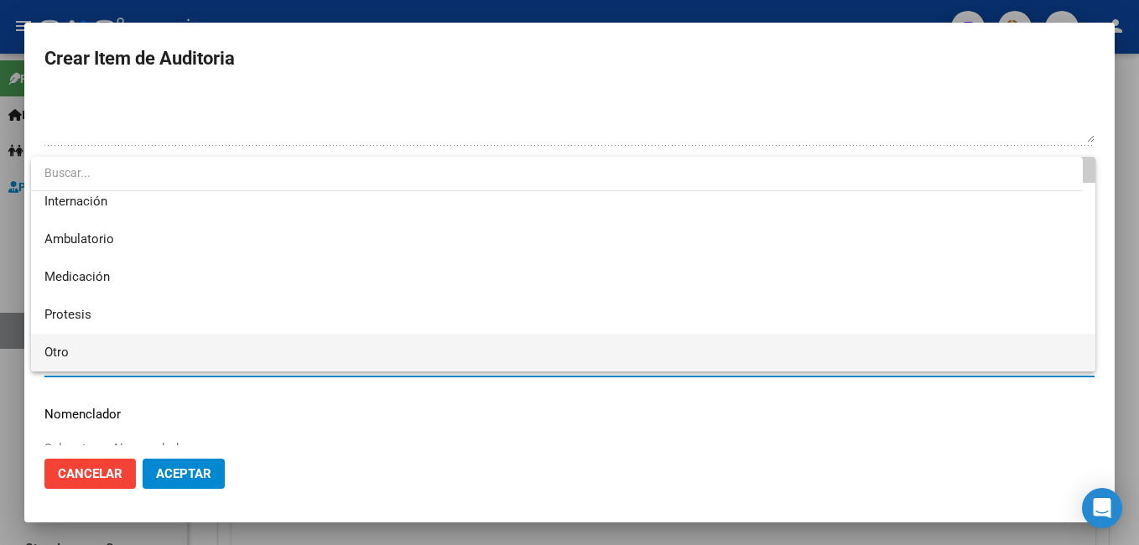
click at [154, 350] on span "Otro" at bounding box center [563, 353] width 1038 height 38
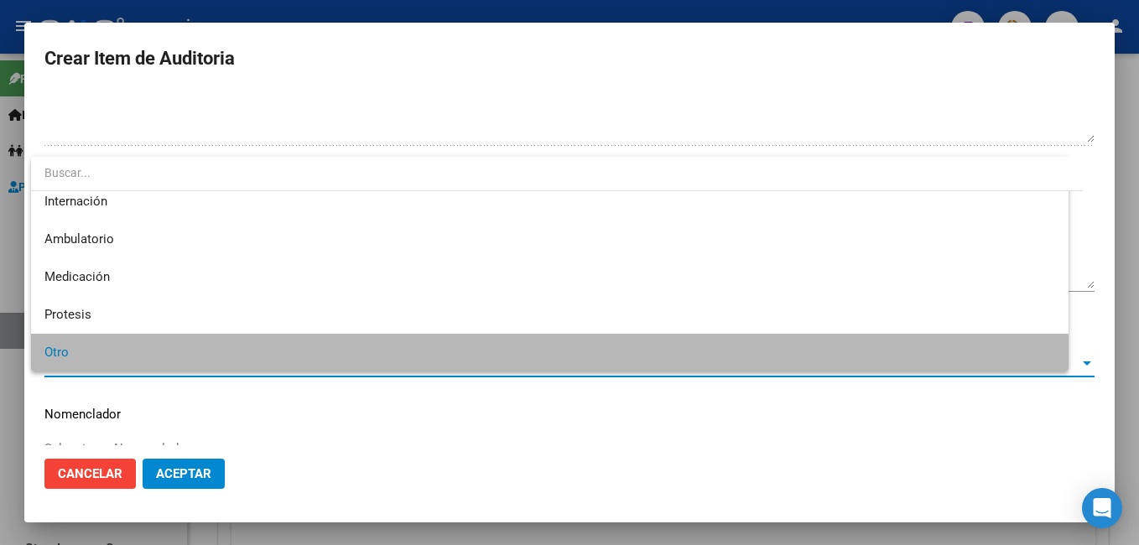
scroll to position [47, 0]
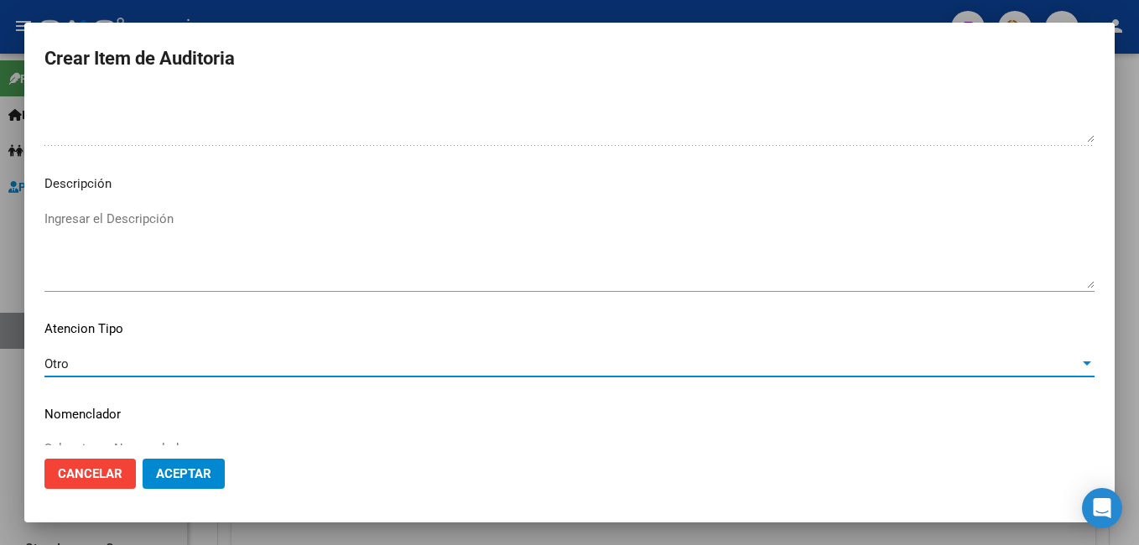
click at [172, 468] on span "Aceptar" at bounding box center [183, 474] width 55 height 15
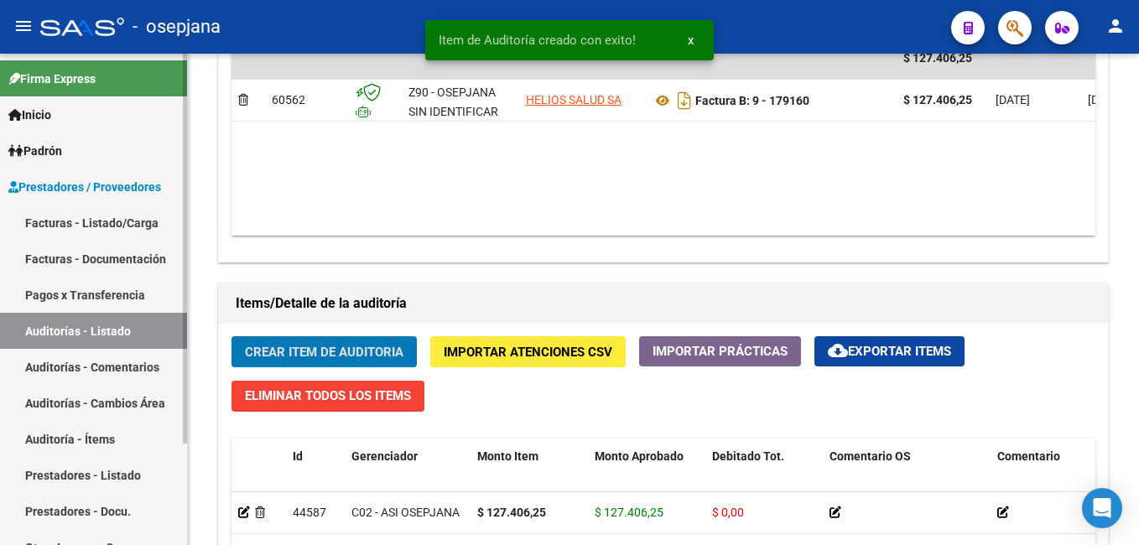
scroll to position [984, 0]
click at [77, 214] on link "Facturas - Listado/Carga" at bounding box center [93, 223] width 187 height 36
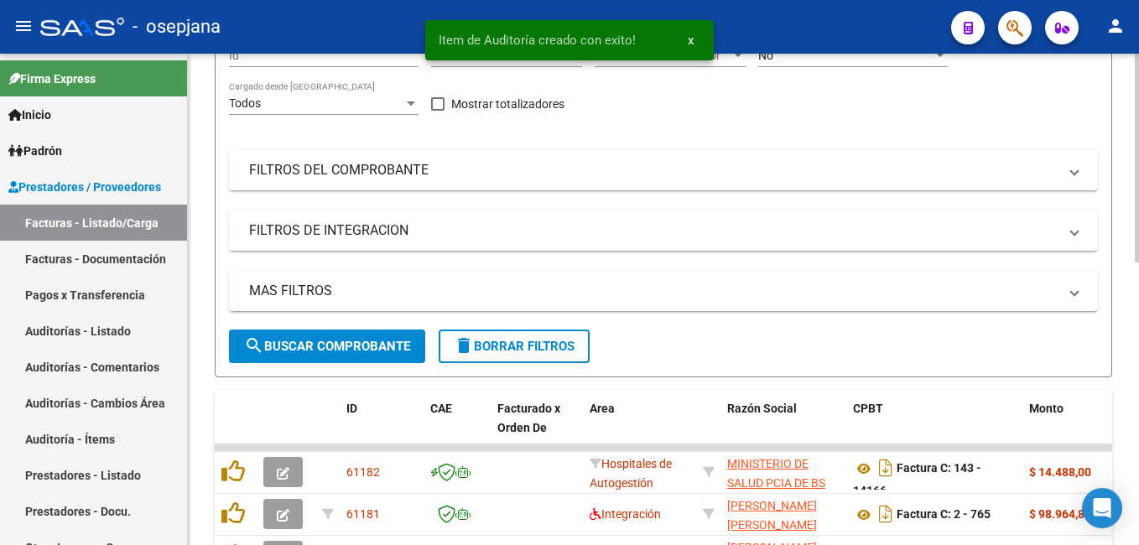
scroll to position [664, 0]
